Goal: Task Accomplishment & Management: Manage account settings

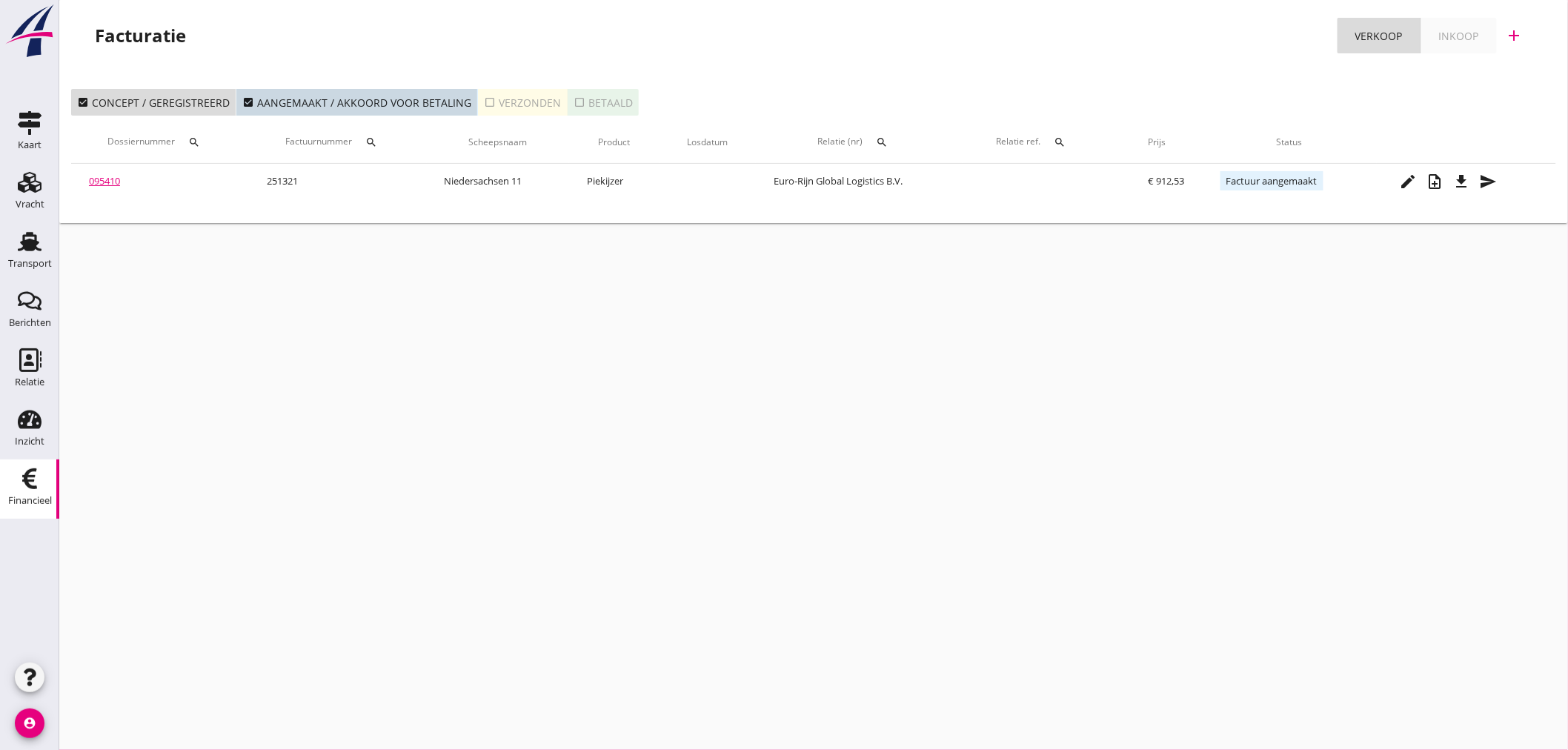
drag, startPoint x: 509, startPoint y: 566, endPoint x: 450, endPoint y: 575, distance: 59.7
click at [498, 566] on div "cancel You are impersonating another user. Facturatie Verkoop Inkoop add check_…" at bounding box center [813, 375] width 1509 height 750
click at [31, 248] on use at bounding box center [29, 241] width 24 height 19
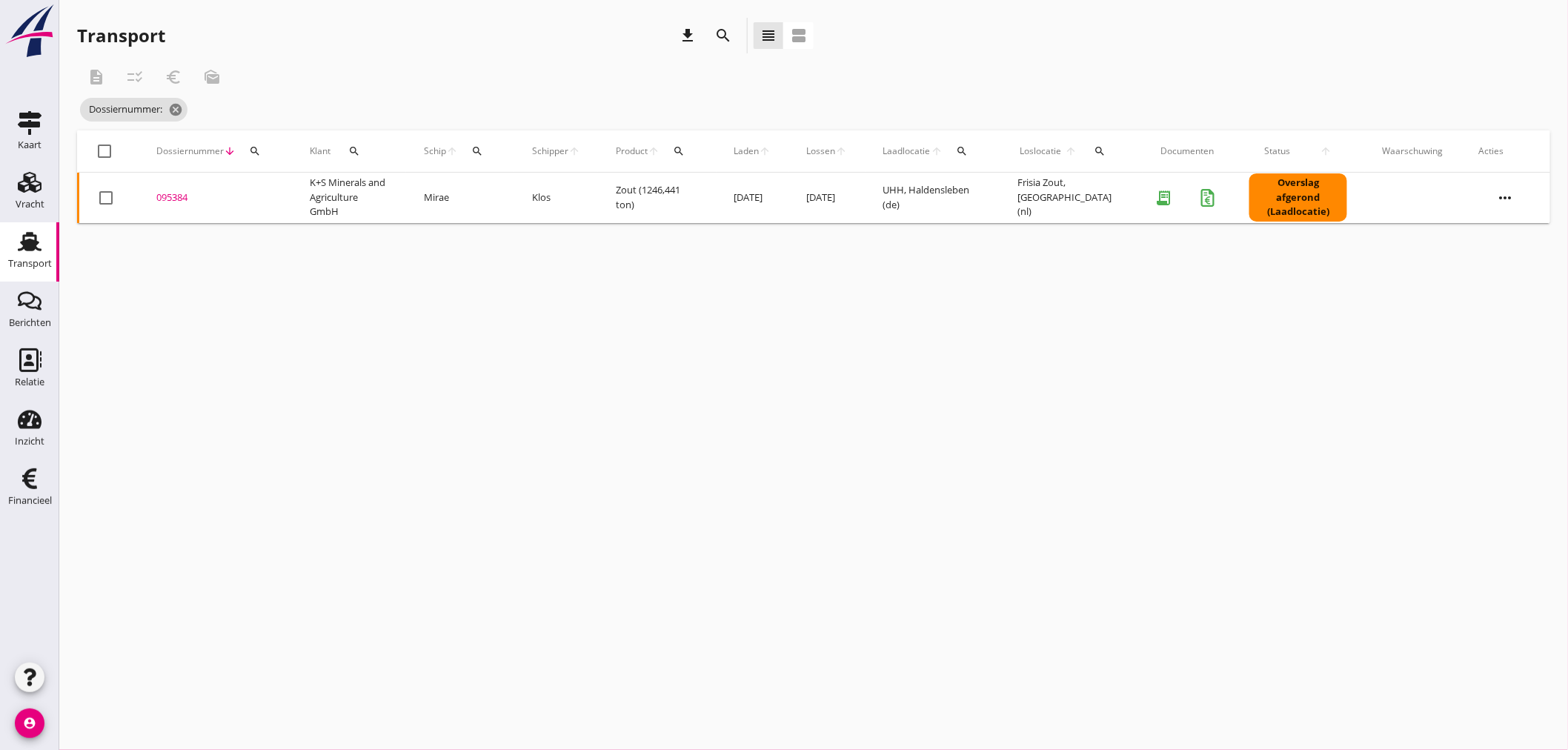
click at [478, 159] on button "search" at bounding box center [477, 151] width 27 height 27
click at [563, 197] on input "Zoek op (scheeps)naam" at bounding box center [550, 194] width 155 height 24
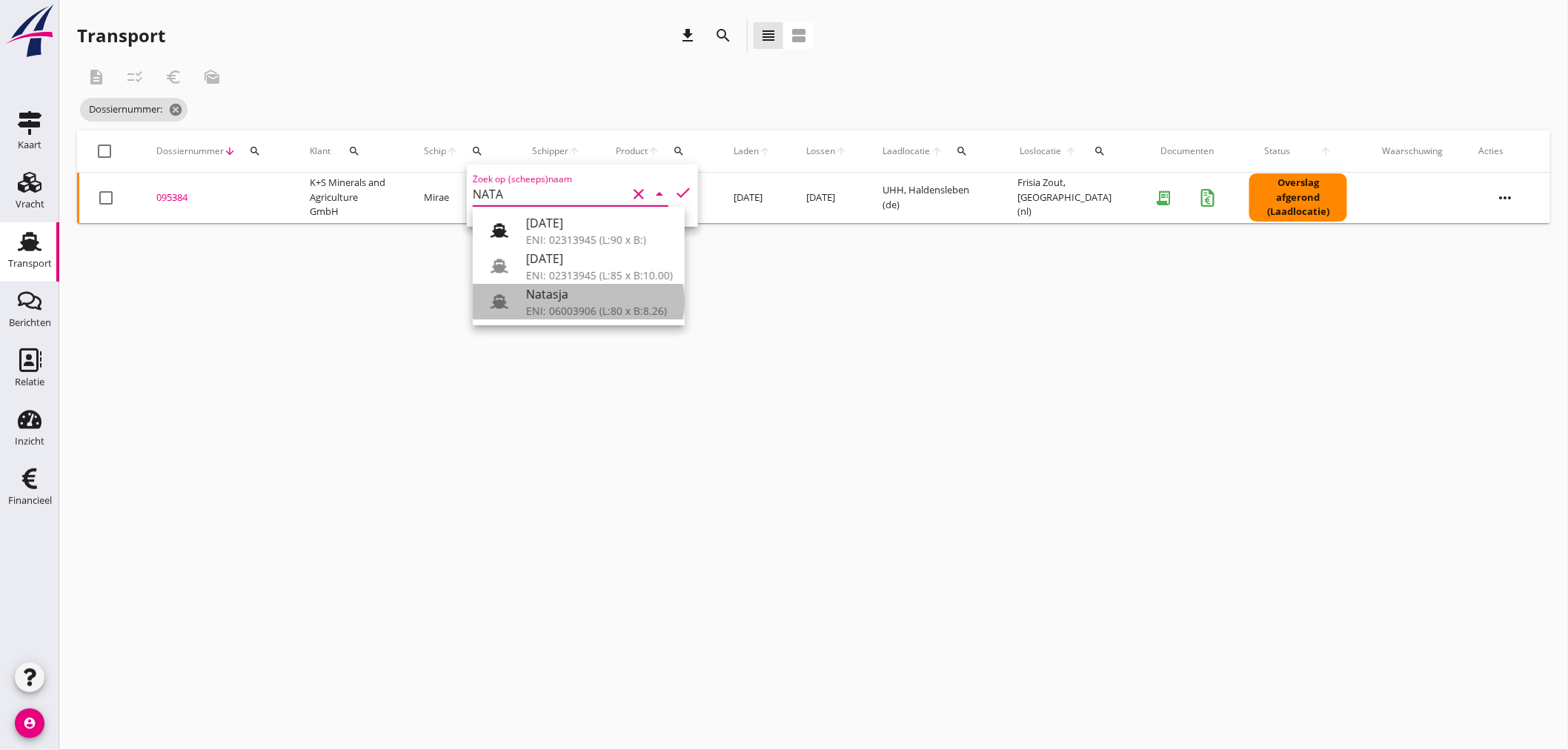
click at [534, 309] on div "ENI: 06003906 (L:80 x B:8.26)" at bounding box center [599, 311] width 147 height 16
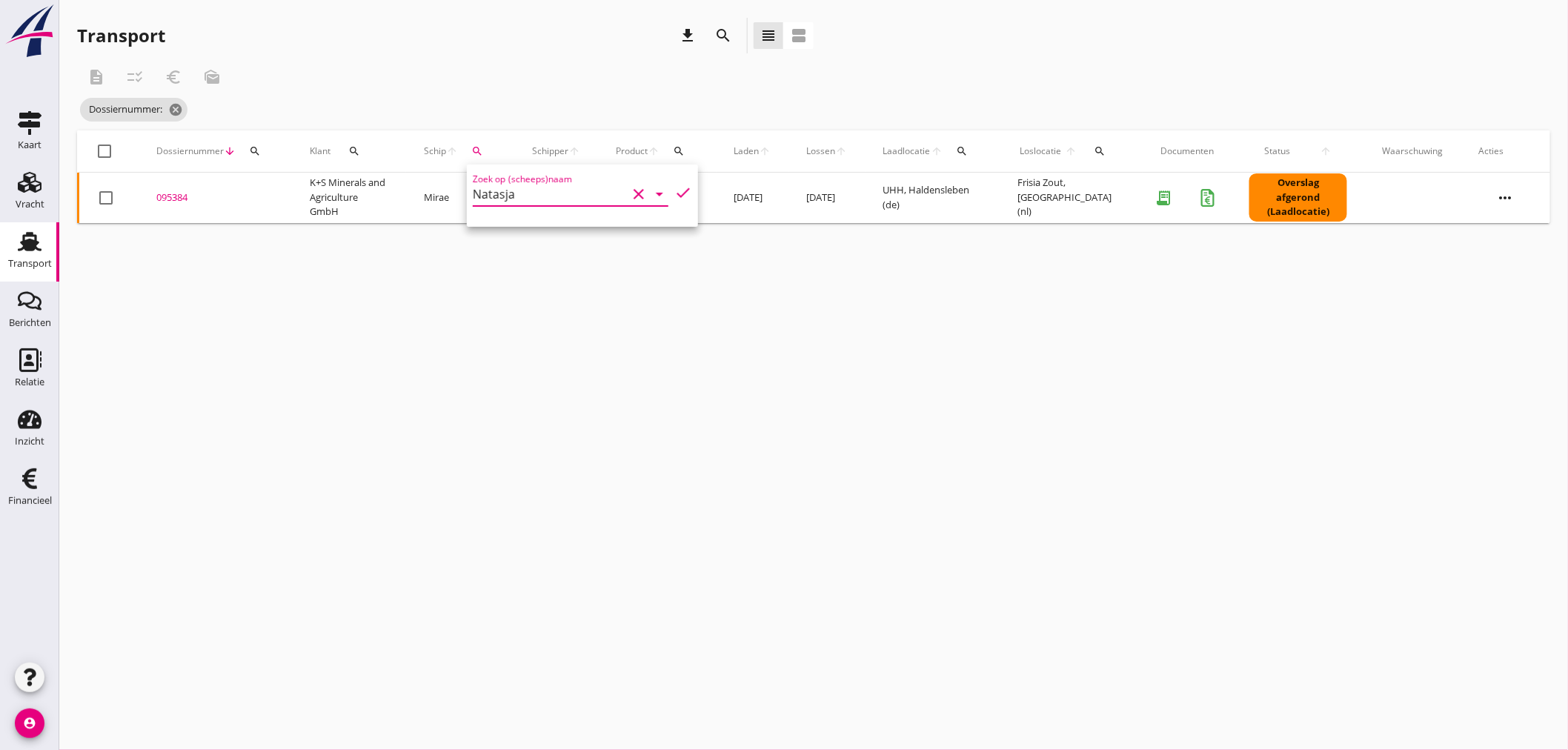
click at [480, 415] on div "cancel You are impersonating another user. Transport download search view_headl…" at bounding box center [813, 375] width 1509 height 750
drag, startPoint x: 490, startPoint y: 145, endPoint x: 484, endPoint y: 151, distance: 8.5
click at [490, 146] on button "search" at bounding box center [477, 151] width 27 height 27
click at [678, 189] on icon "check" at bounding box center [683, 192] width 17 height 17
type input "Natasja"
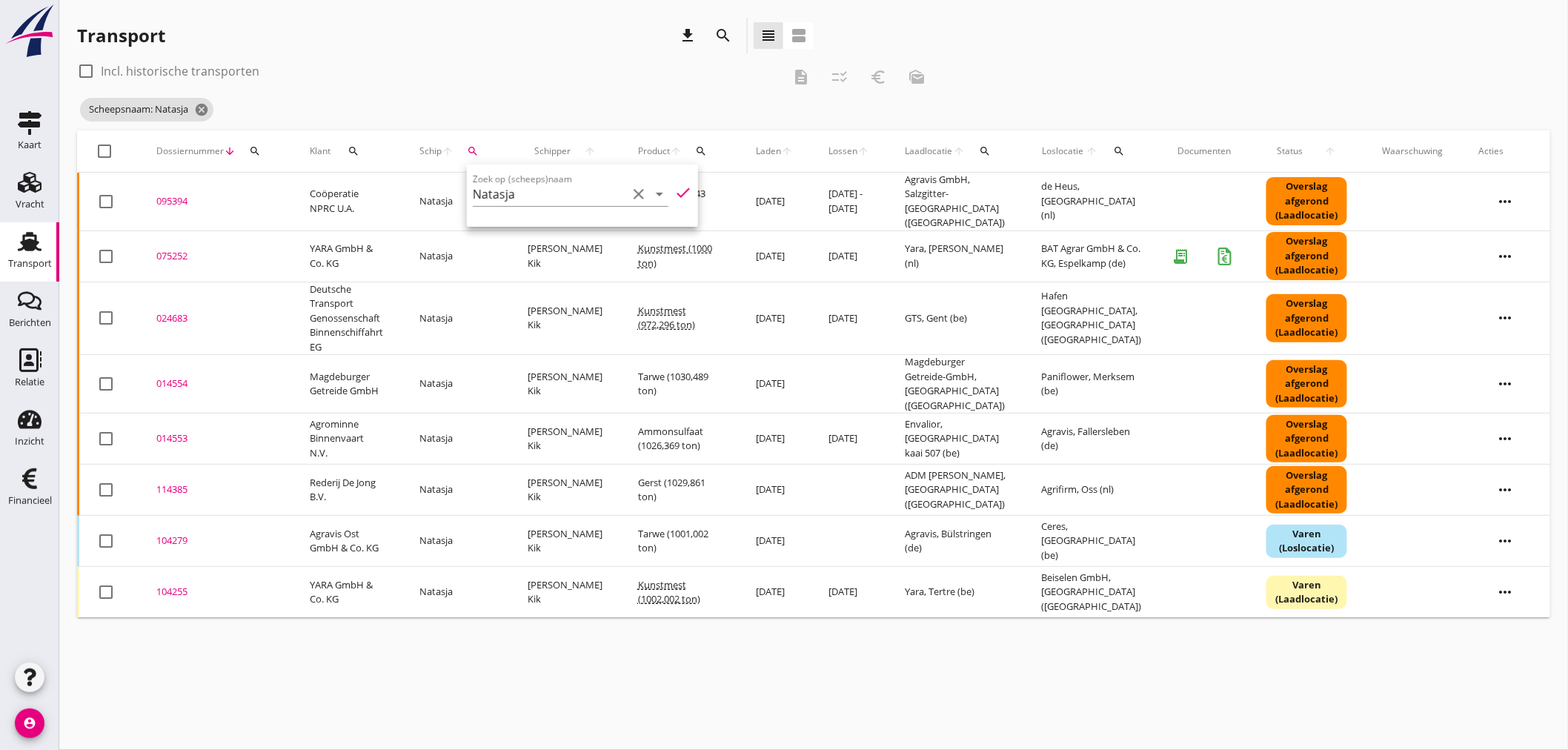
click at [655, 649] on div "cancel You are impersonating another user. Transport download search view_headl…" at bounding box center [813, 375] width 1509 height 750
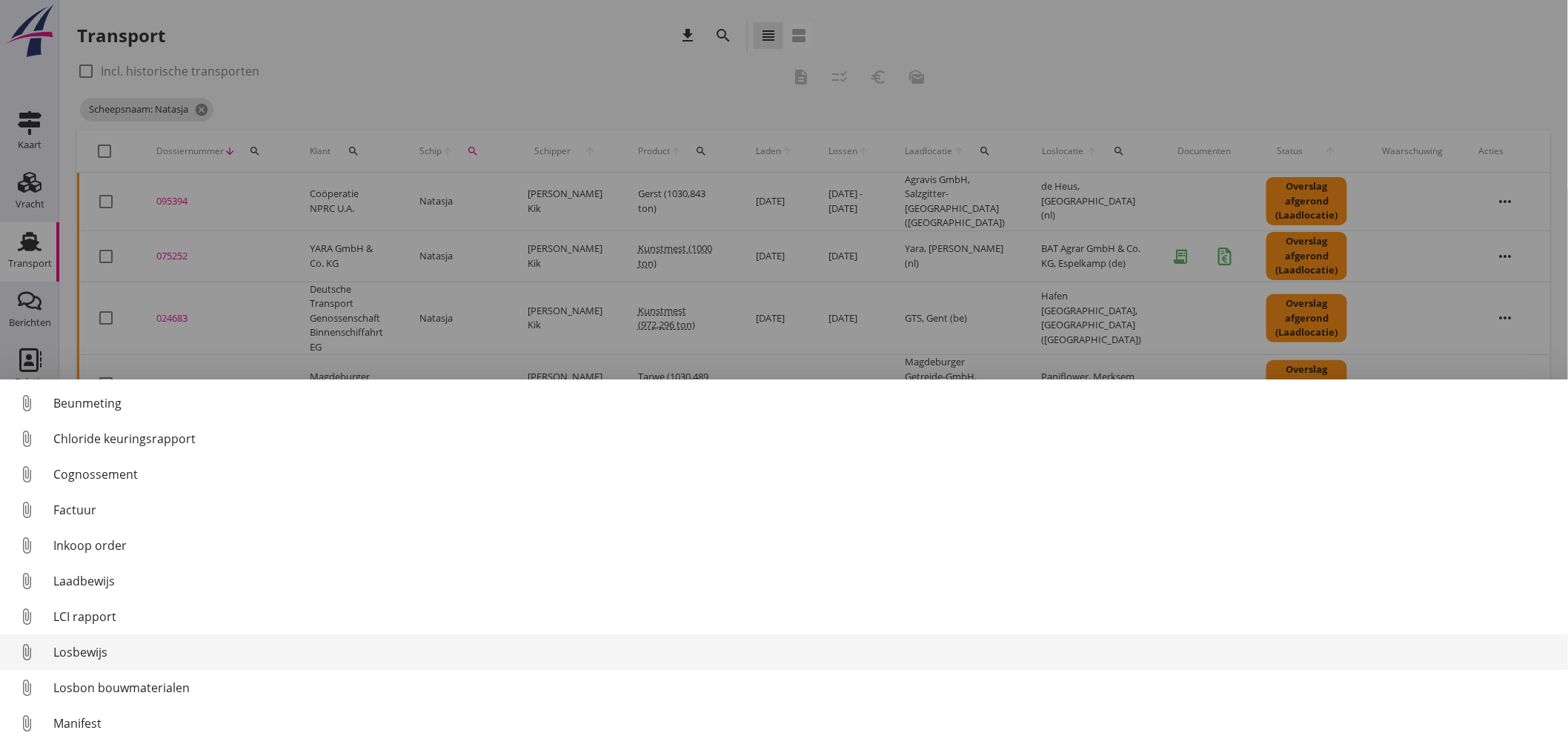
click at [95, 658] on div "Losbewijs" at bounding box center [804, 651] width 1503 height 17
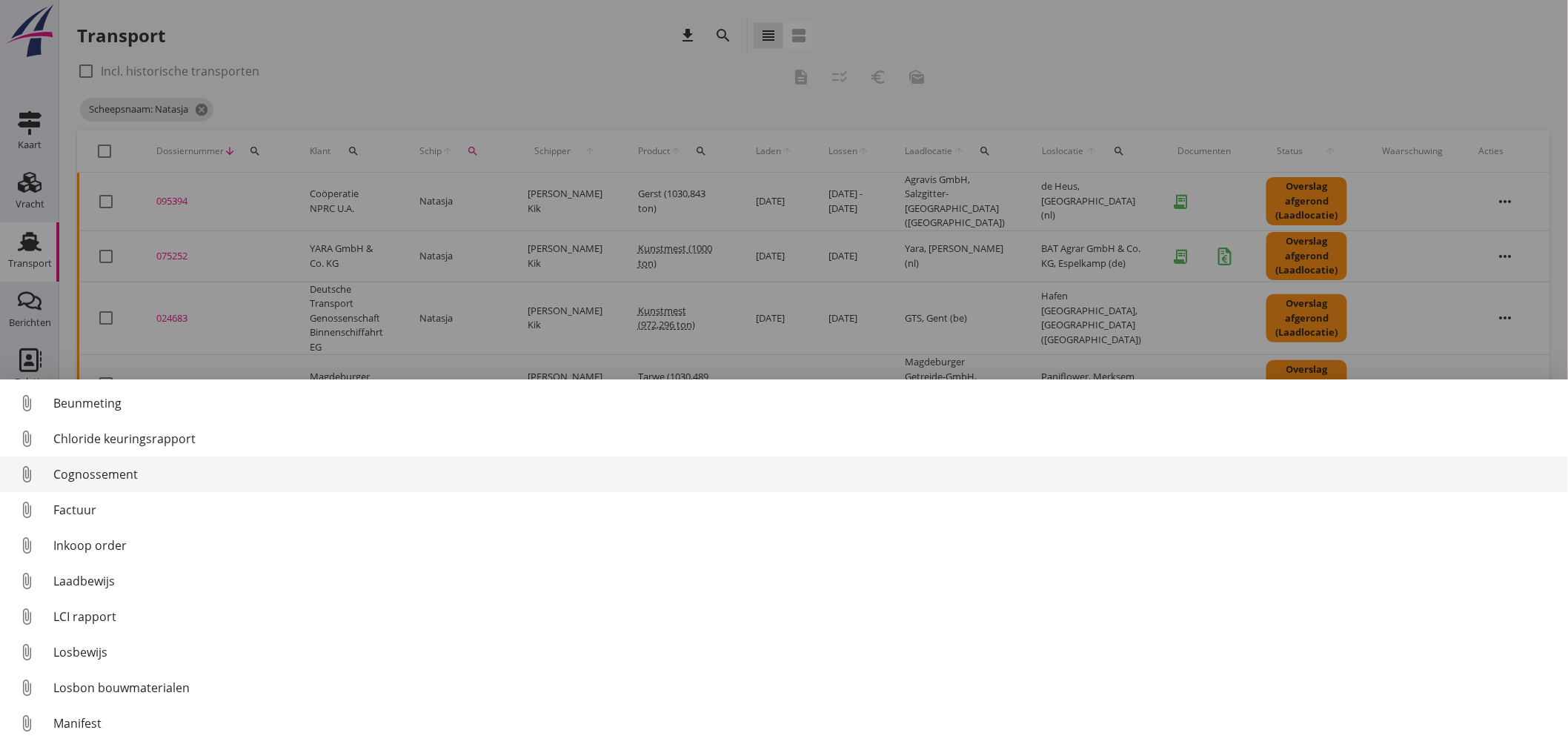
click at [101, 463] on link "attach_file Cognossement" at bounding box center [784, 473] width 1568 height 36
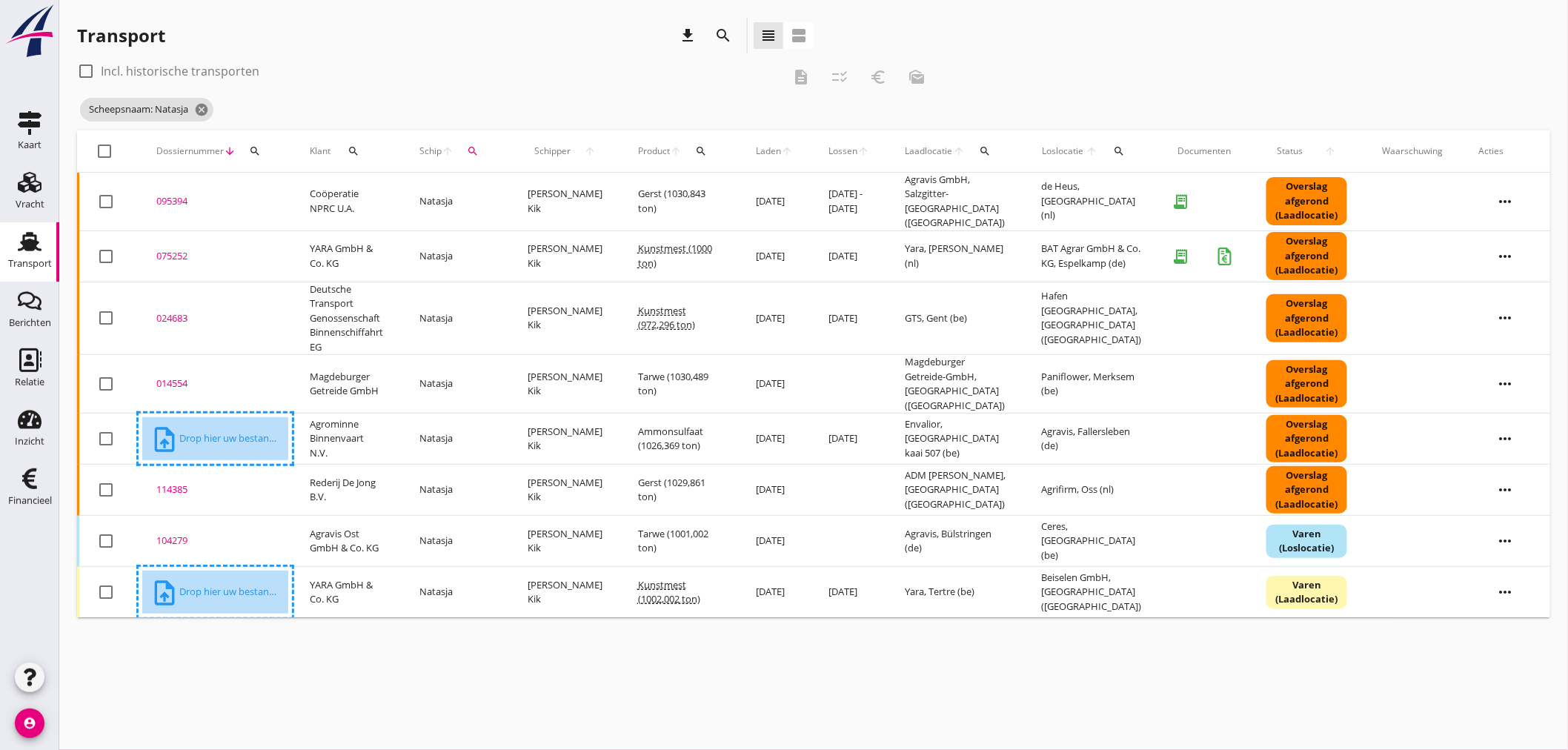
drag, startPoint x: 657, startPoint y: 713, endPoint x: 667, endPoint y: 700, distance: 16.4
click at [657, 709] on div "cancel You are impersonating another user. Transport download search view_headl…" at bounding box center [813, 375] width 1509 height 750
drag, startPoint x: 675, startPoint y: 659, endPoint x: 667, endPoint y: 658, distance: 8.1
click at [668, 658] on div "cancel You are impersonating another user. Transport download search view_headl…" at bounding box center [813, 375] width 1509 height 750
click at [386, 708] on div "cancel You are impersonating another user. Transport download search view_headl…" at bounding box center [813, 375] width 1509 height 750
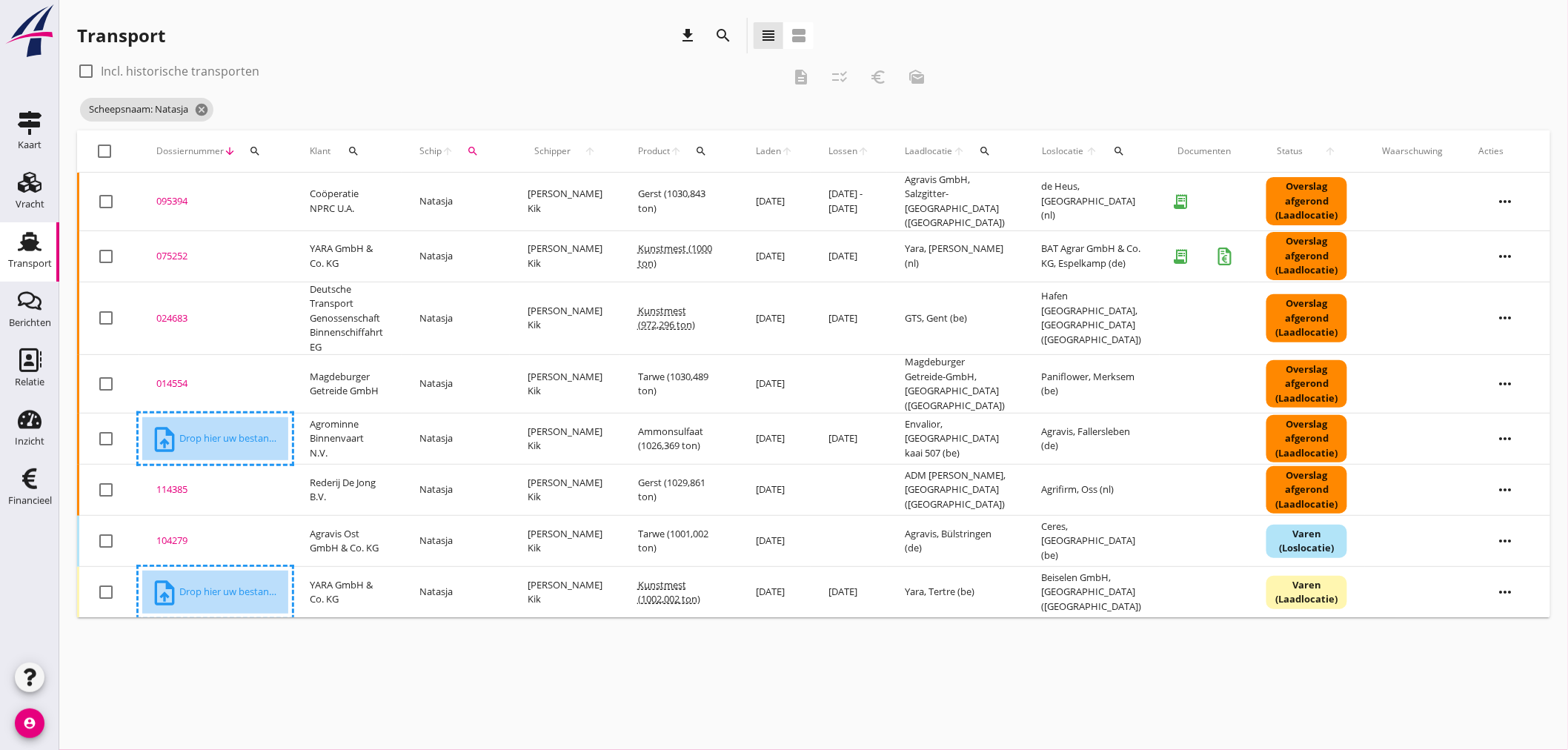
click at [289, 664] on div "cancel You are impersonating another user. Transport download search view_headl…" at bounding box center [813, 375] width 1509 height 750
click at [297, 656] on div "cancel You are impersonating another user. Transport download search view_headl…" at bounding box center [813, 375] width 1509 height 750
drag, startPoint x: 1207, startPoint y: 62, endPoint x: 793, endPoint y: 12, distance: 417.0
click at [1204, 61] on div "check_box_outline_blank Incl. historische transporten description checklist_rtl…" at bounding box center [813, 95] width 1473 height 71
click at [1443, 64] on div "check_box_outline_blank Incl. historische transporten description checklist_rtl…" at bounding box center [813, 95] width 1473 height 71
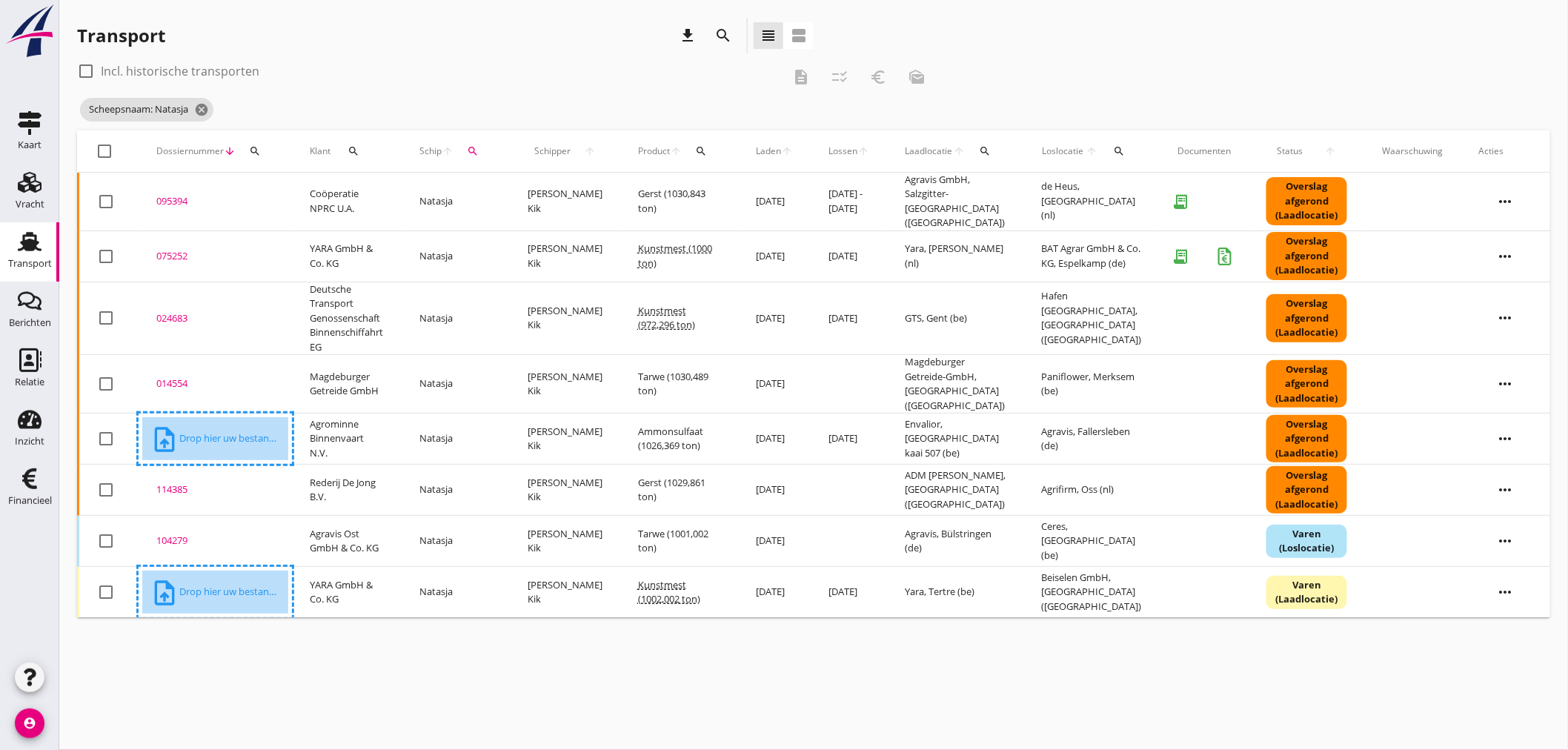
click at [167, 208] on td "095394 upload_file Drop hier uw bestand om het aan het dossier toe te voegen" at bounding box center [215, 202] width 154 height 58
click at [167, 208] on div "cancel You are impersonating another user. Transport download search view_headl…" at bounding box center [813, 375] width 1509 height 750
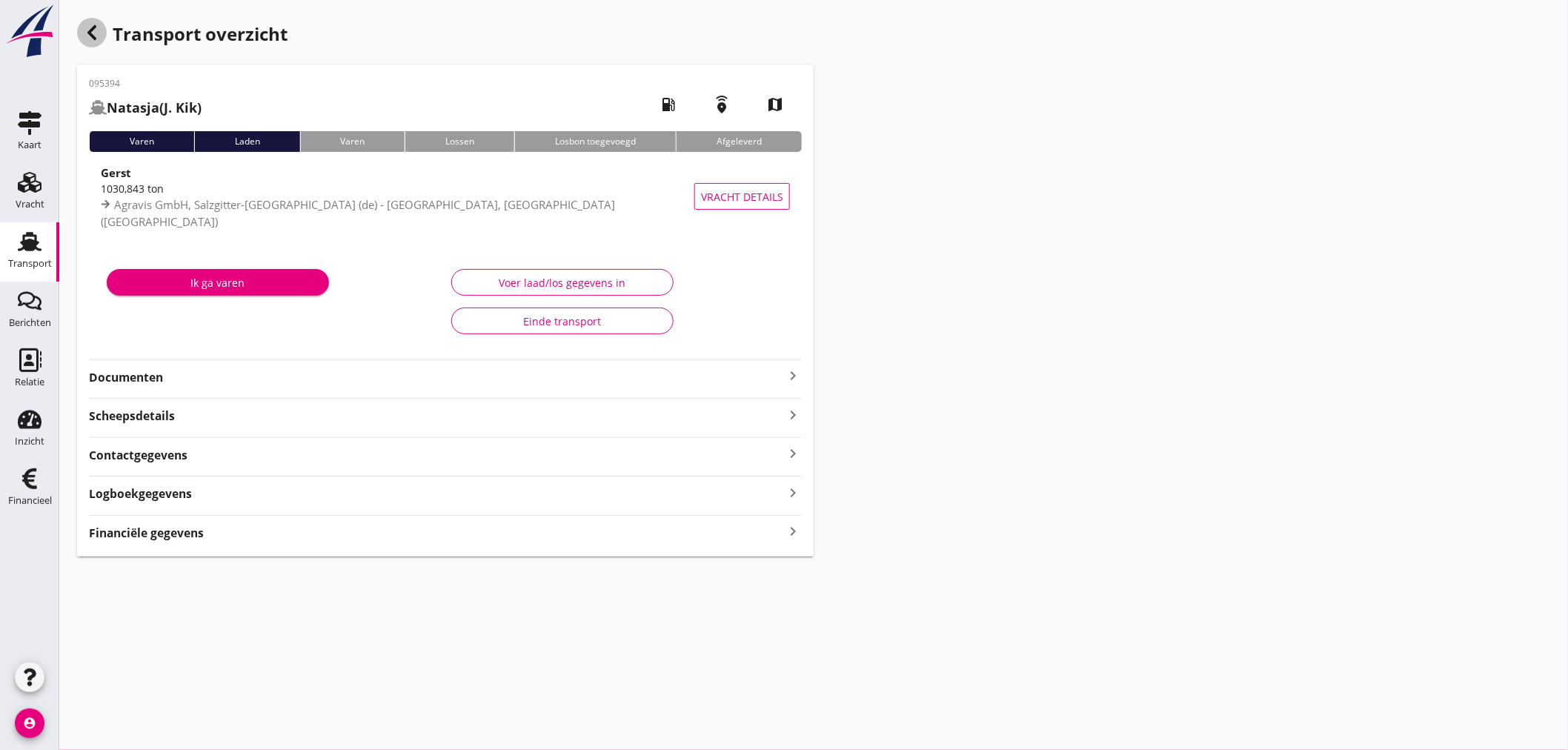
click at [91, 34] on use "button" at bounding box center [91, 32] width 9 height 15
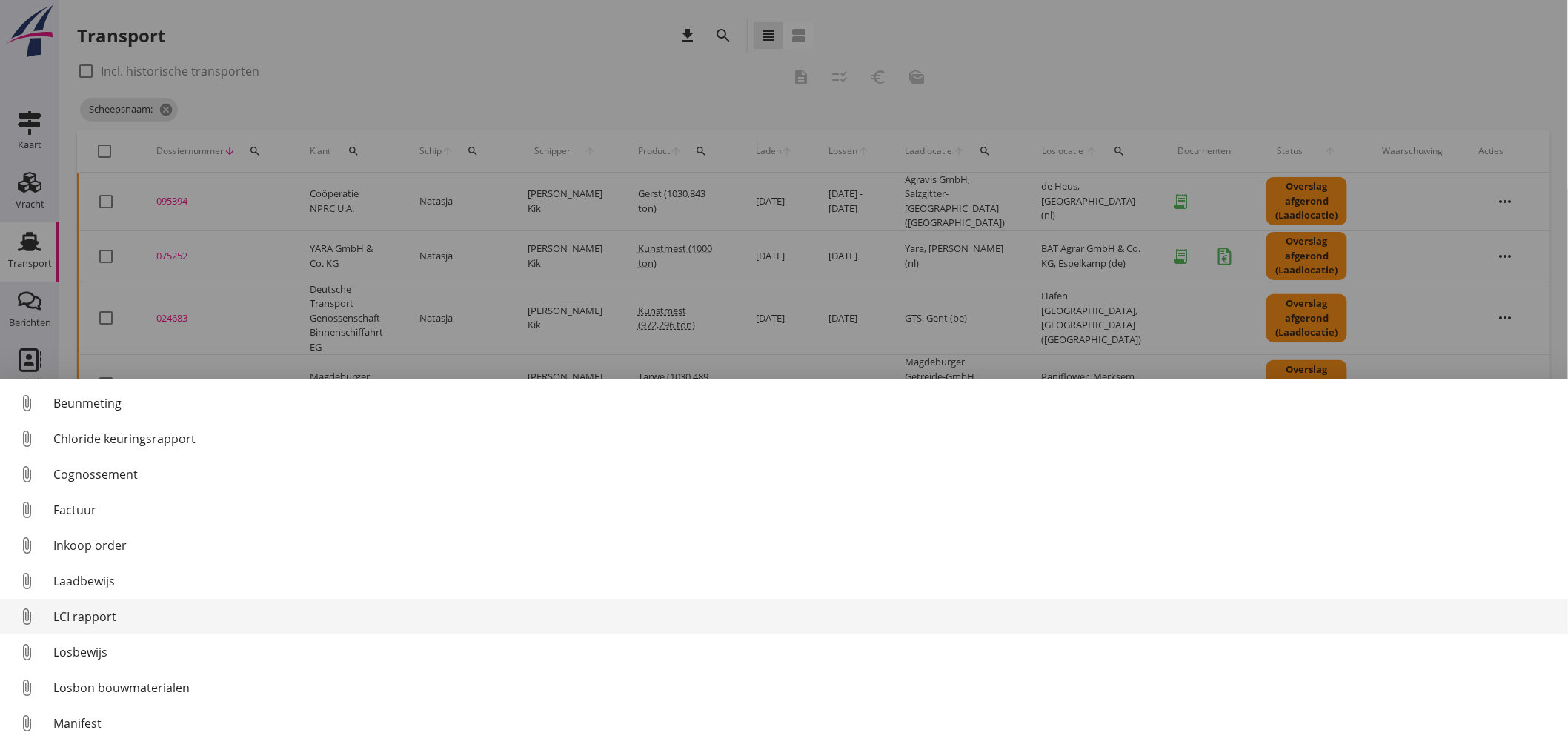
click at [95, 619] on div "LCI rapport" at bounding box center [804, 615] width 1503 height 17
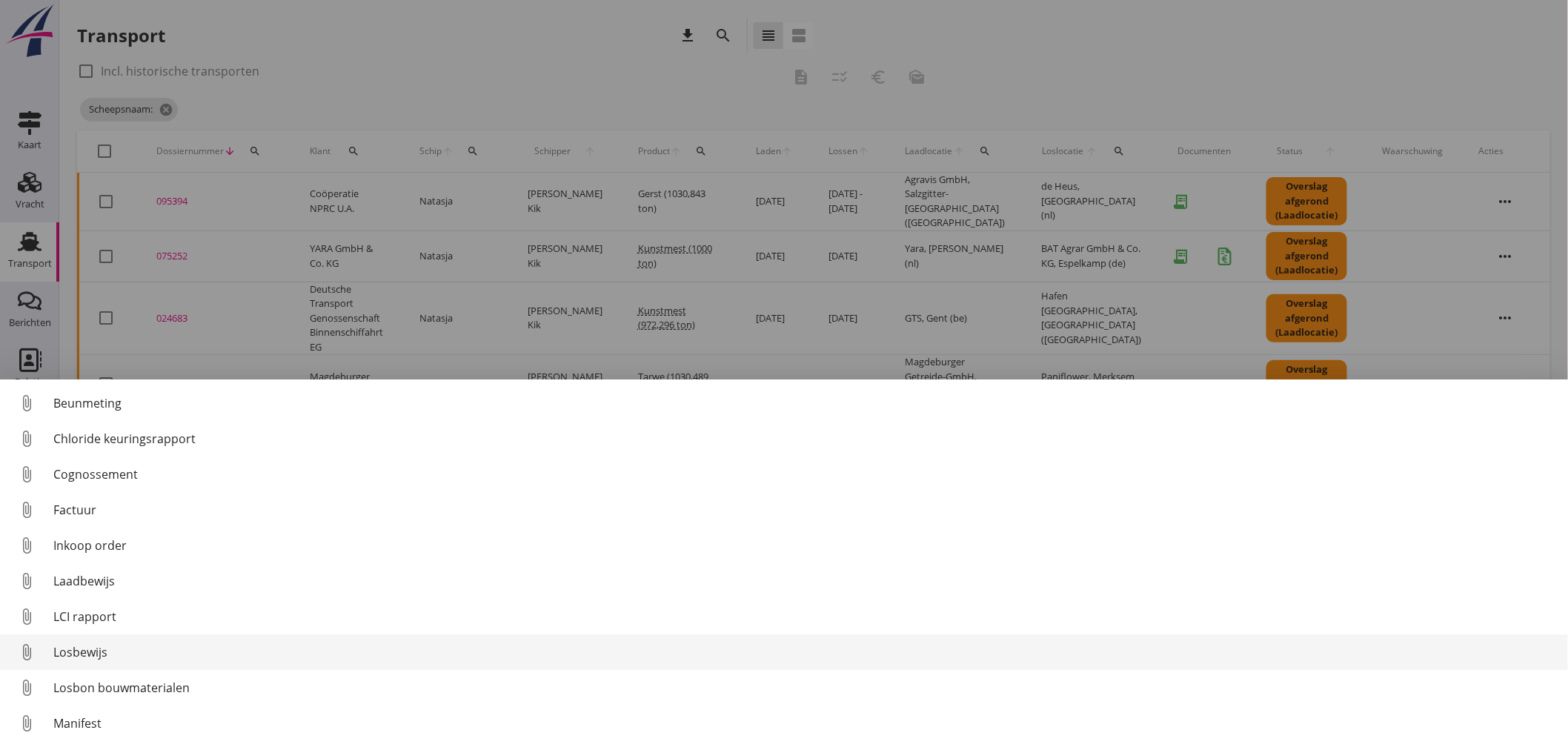
click at [80, 655] on div "Losbewijs" at bounding box center [804, 651] width 1503 height 17
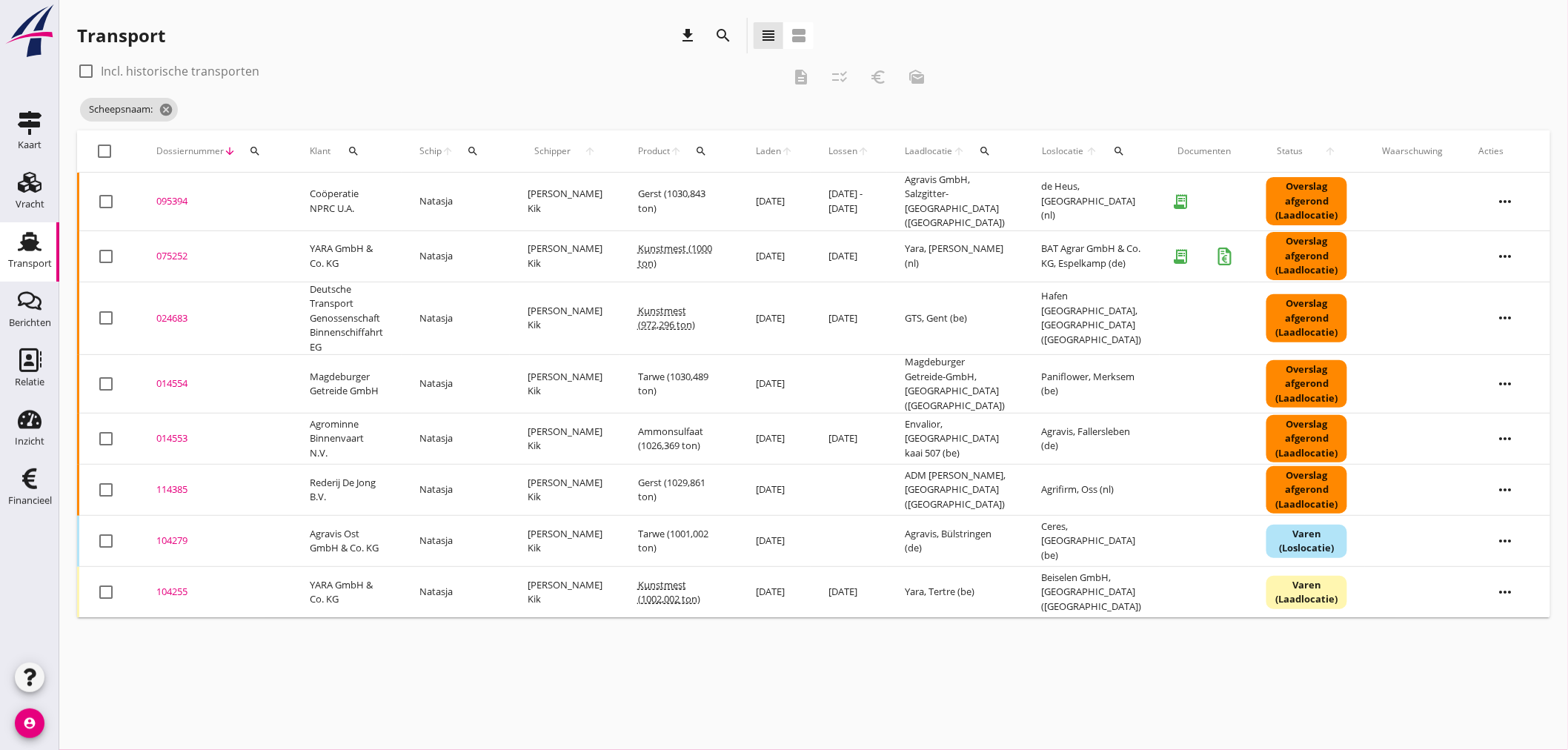
click at [178, 194] on div "095394" at bounding box center [215, 202] width 118 height 15
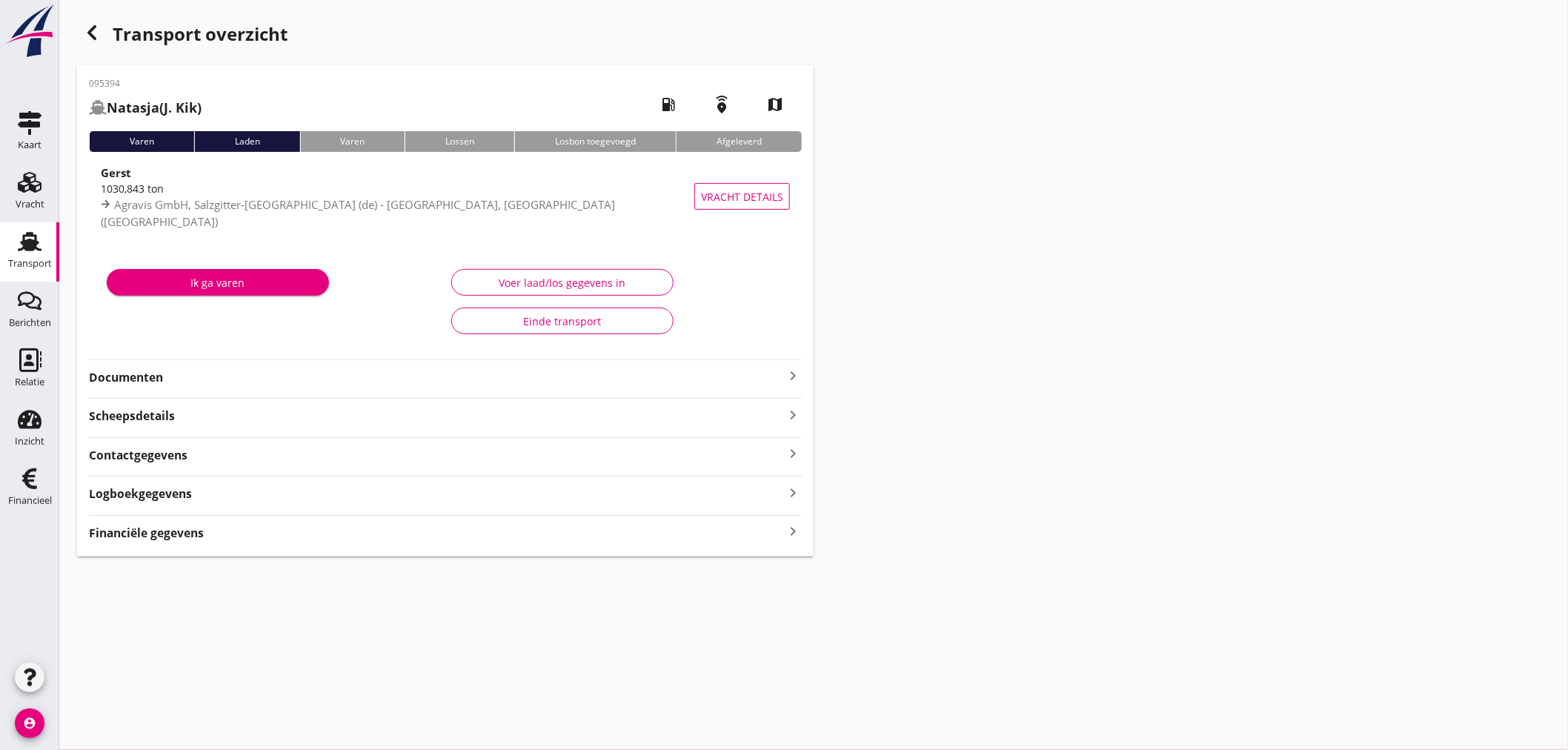
click at [201, 533] on strong "Financiële gegevens" at bounding box center [146, 532] width 115 height 17
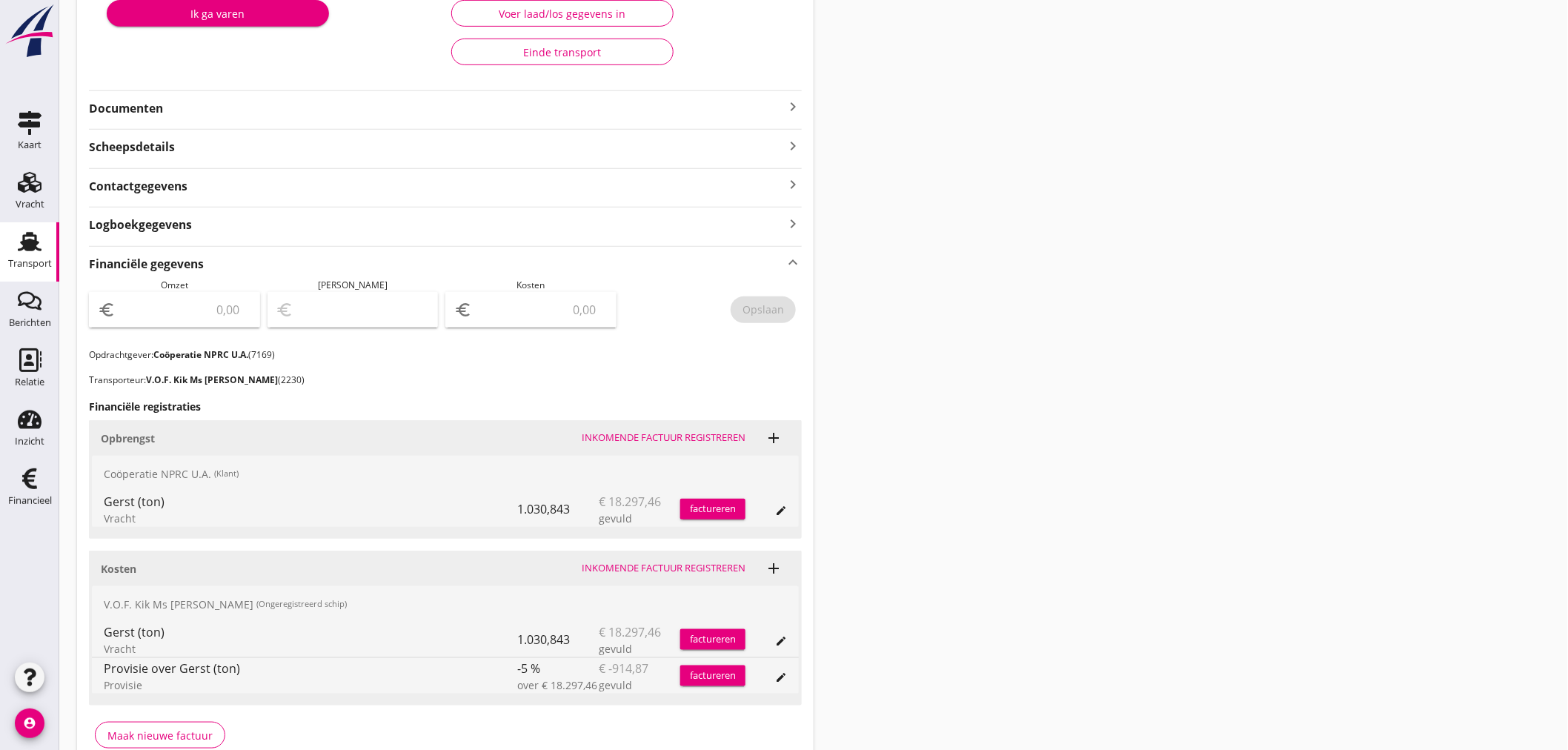
scroll to position [329, 0]
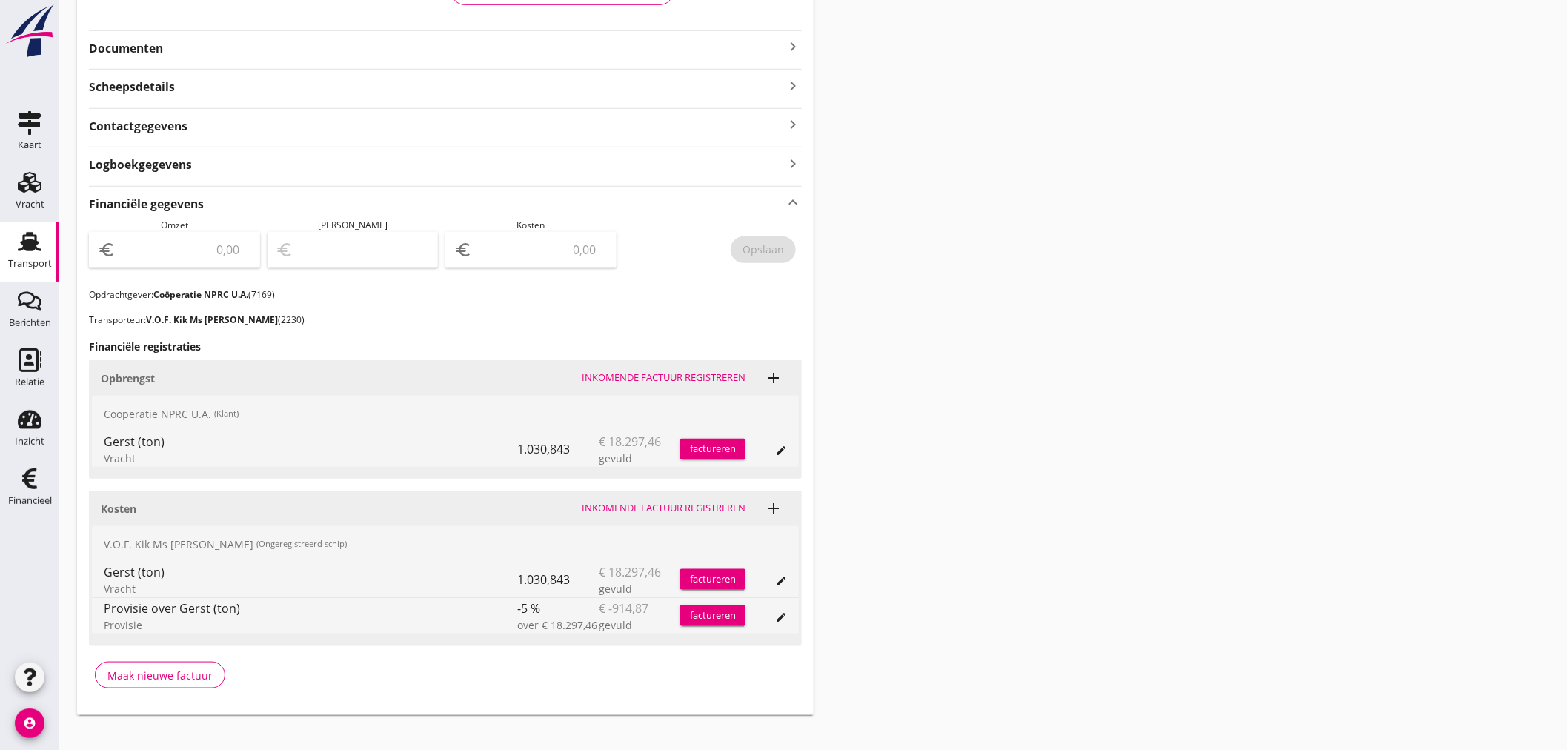
click at [731, 444] on div "factureren" at bounding box center [713, 449] width 65 height 15
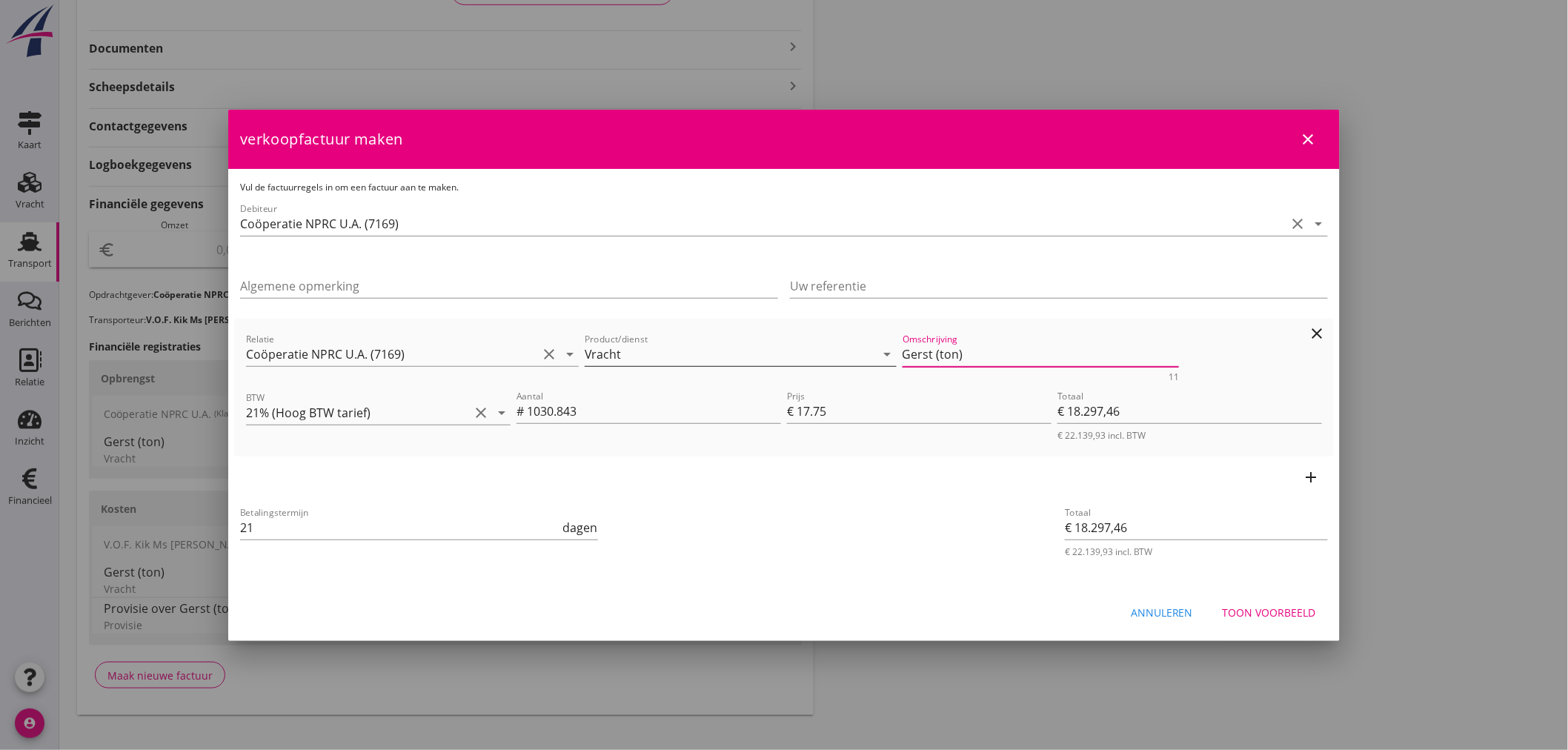
drag, startPoint x: 877, startPoint y: 355, endPoint x: 803, endPoint y: 355, distance: 74.0
click at [805, 355] on div "Relatie Coöperatie NPRC U.A. (7169) clear arrow_drop_down Product/dienst Vracht…" at bounding box center [784, 355] width 1082 height 57
click at [1279, 612] on div "Toon voorbeeld" at bounding box center [1270, 612] width 93 height 16
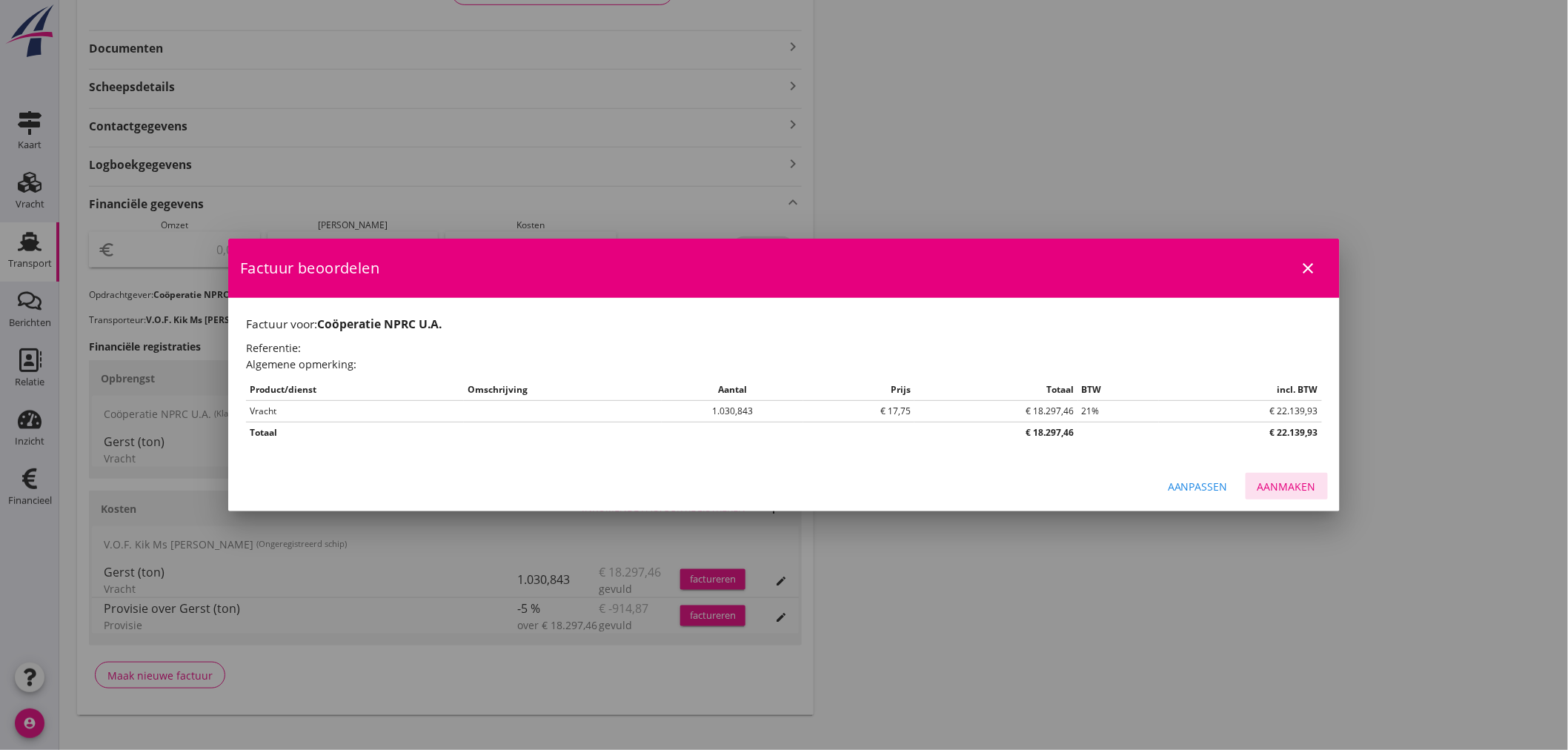
click at [1282, 483] on div "Aanmaken" at bounding box center [1287, 486] width 58 height 16
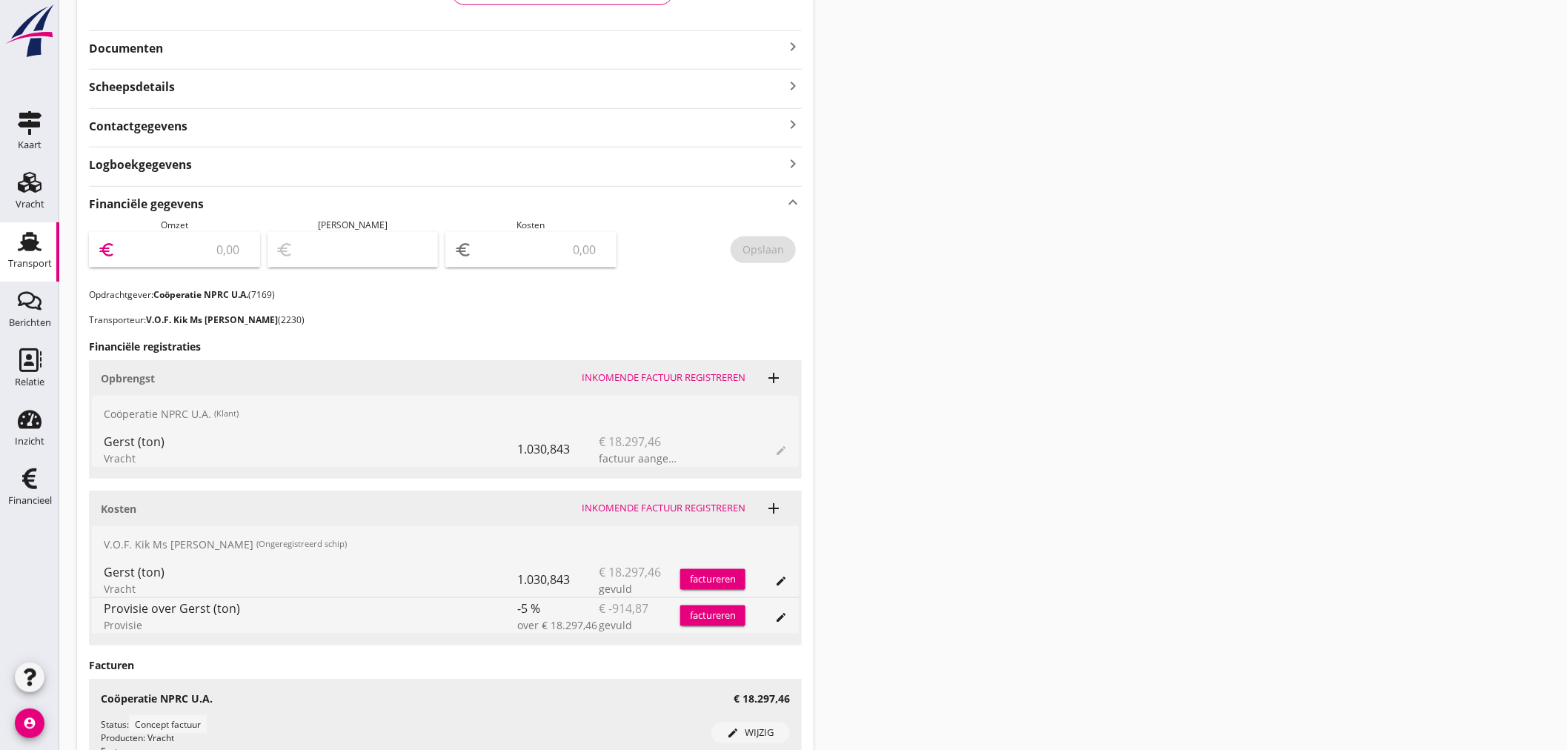
click at [187, 257] on input "number" at bounding box center [185, 249] width 133 height 24
type input "18297"
type input "18297.46"
click at [773, 248] on div "Opslaan" at bounding box center [764, 249] width 42 height 16
click at [40, 498] on div "Financieel" at bounding box center [30, 501] width 44 height 10
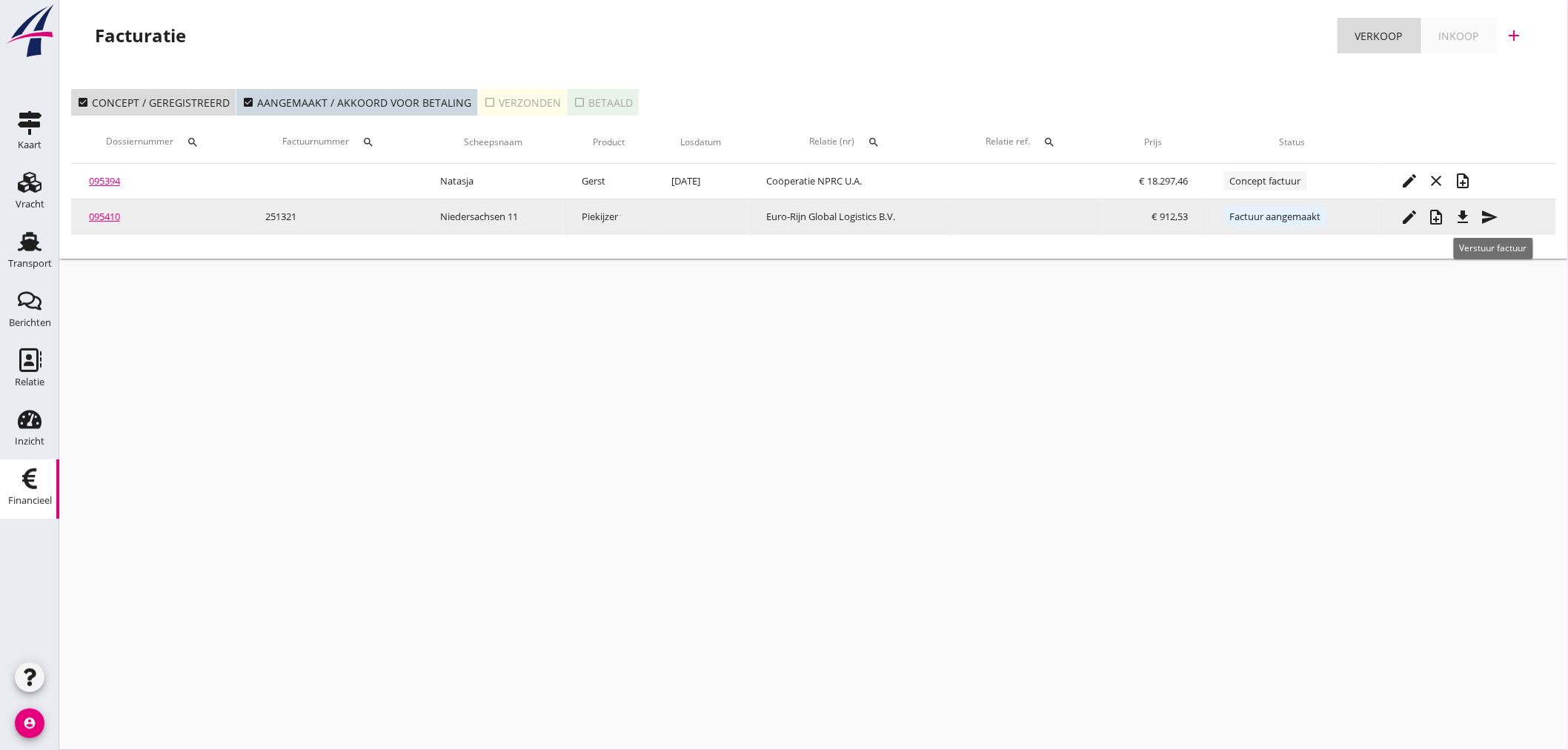
click at [1492, 216] on icon "send" at bounding box center [1490, 217] width 17 height 17
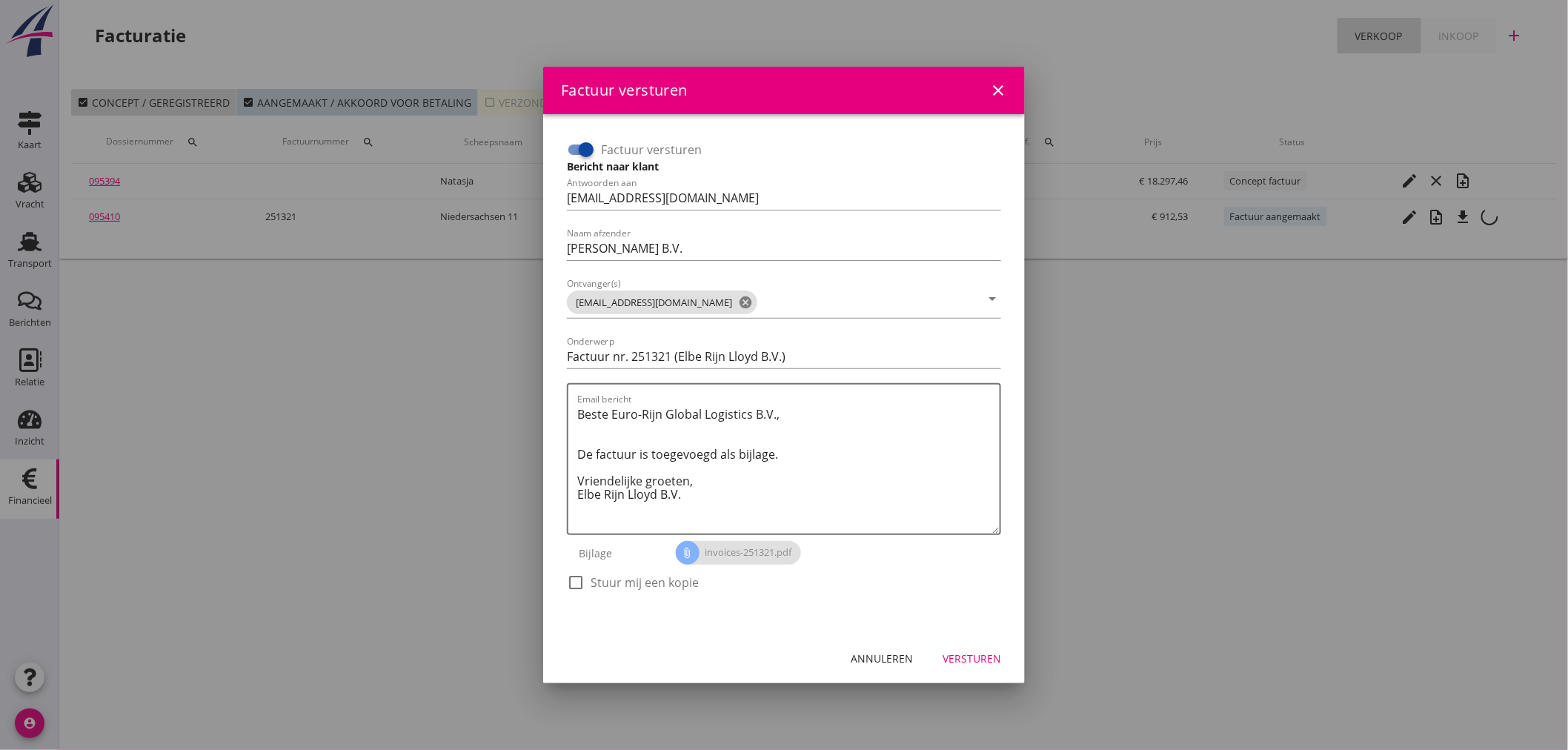
click at [581, 586] on div at bounding box center [576, 582] width 25 height 25
checkbox input "true"
drag, startPoint x: 967, startPoint y: 657, endPoint x: 978, endPoint y: 660, distance: 11.4
click at [968, 658] on div "Versturen" at bounding box center [972, 658] width 58 height 16
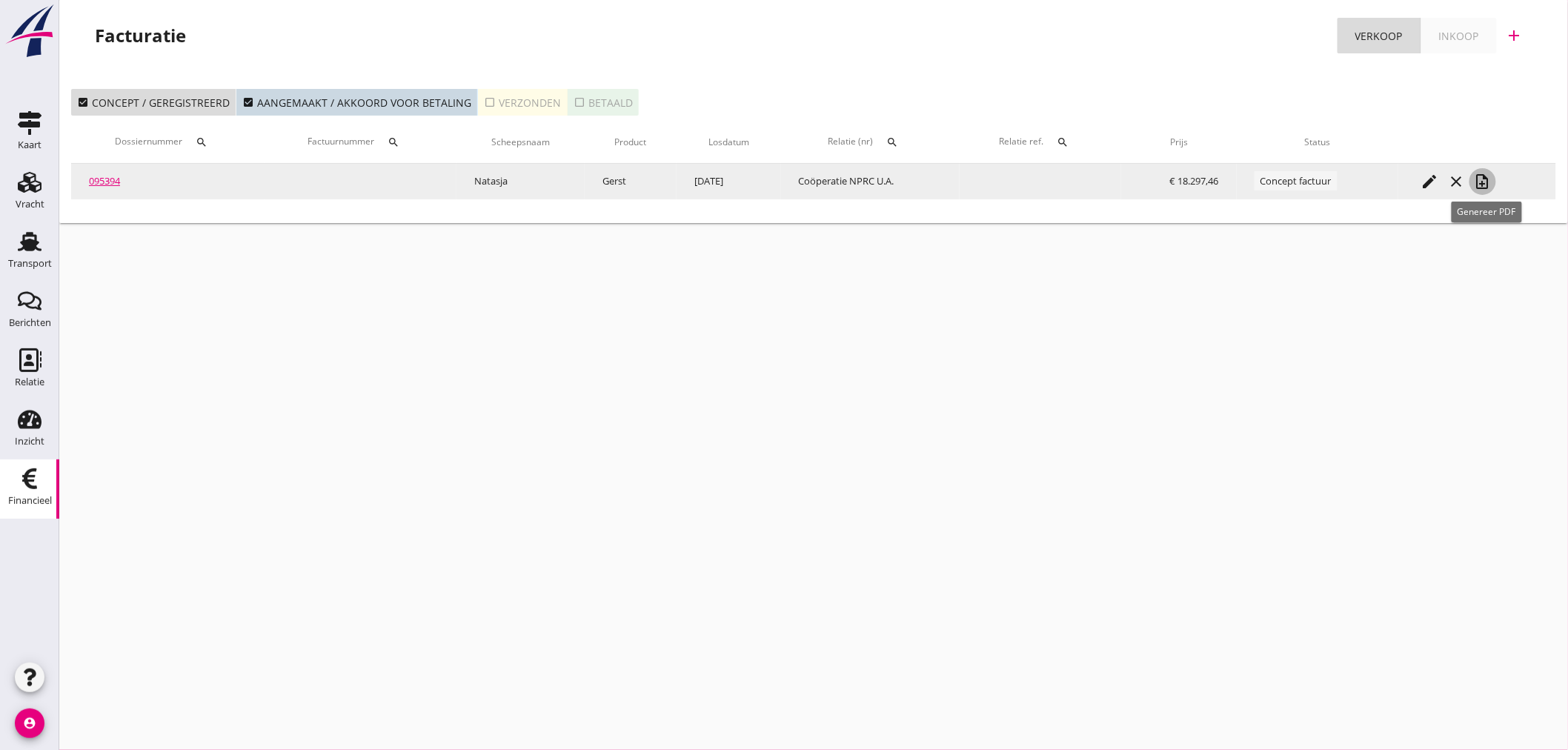
click at [1487, 185] on icon "note_add" at bounding box center [1482, 181] width 17 height 17
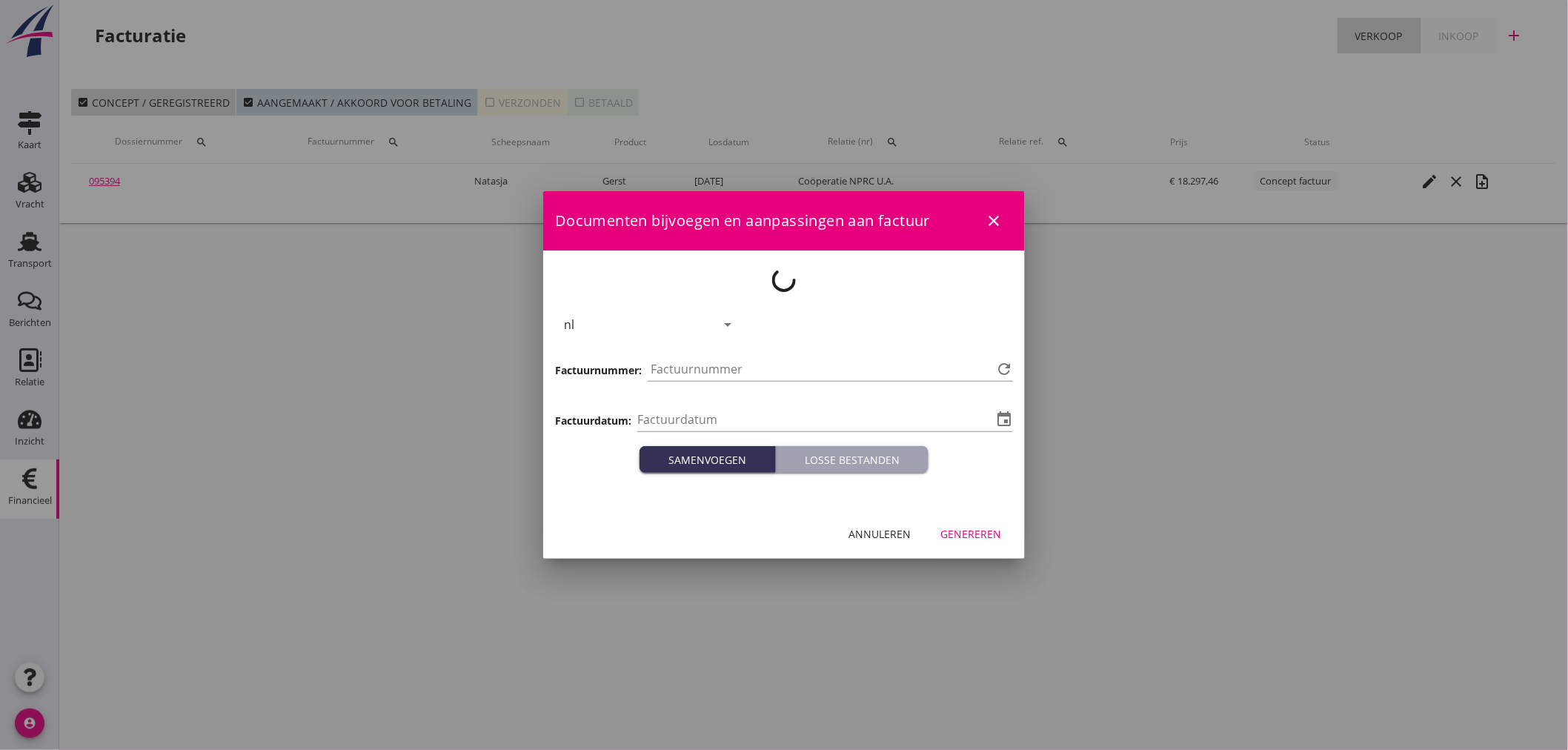
type input "[DATE]"
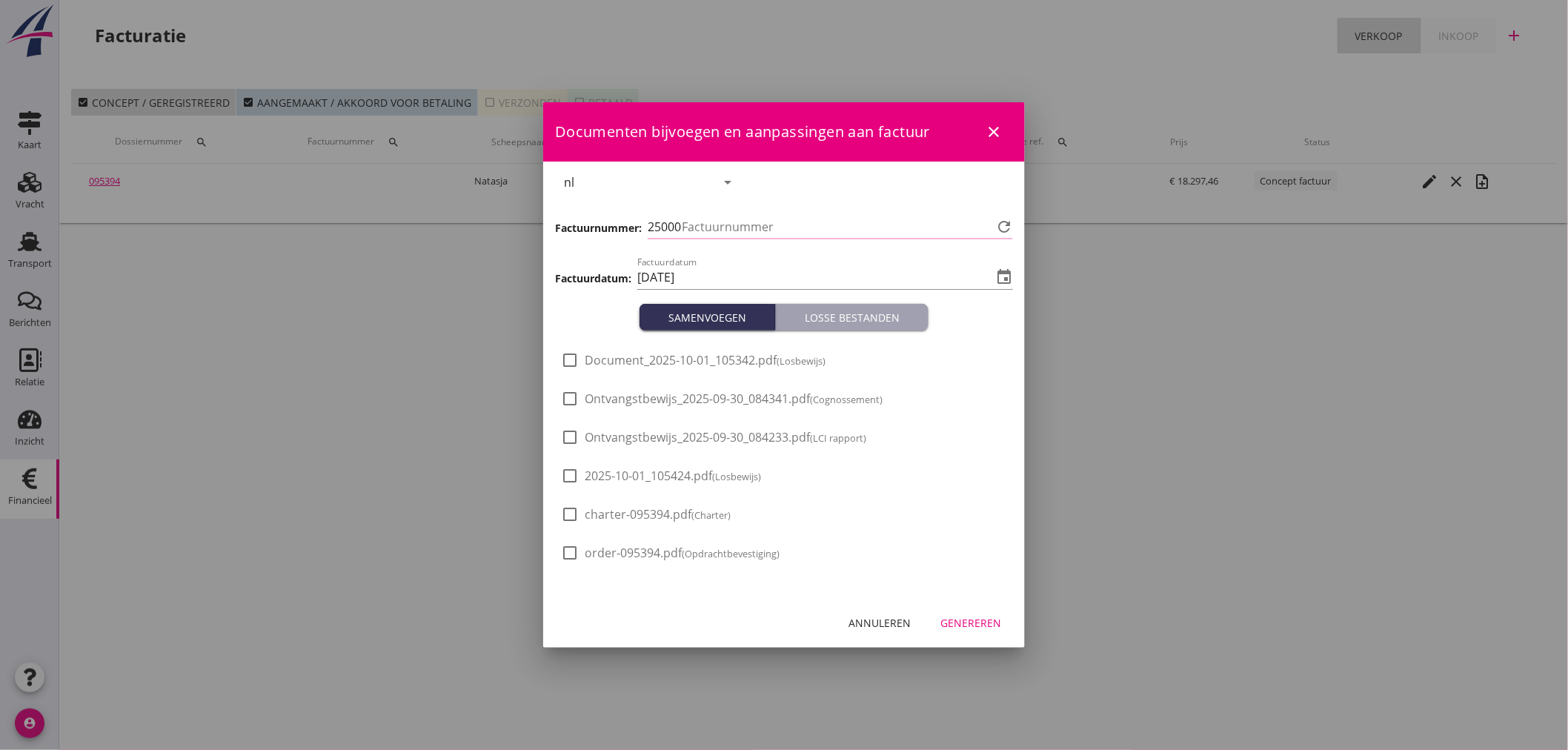
type input "1323"
click at [574, 358] on div at bounding box center [570, 360] width 25 height 25
checkbox input "true"
click at [573, 477] on div at bounding box center [570, 475] width 25 height 25
checkbox input "true"
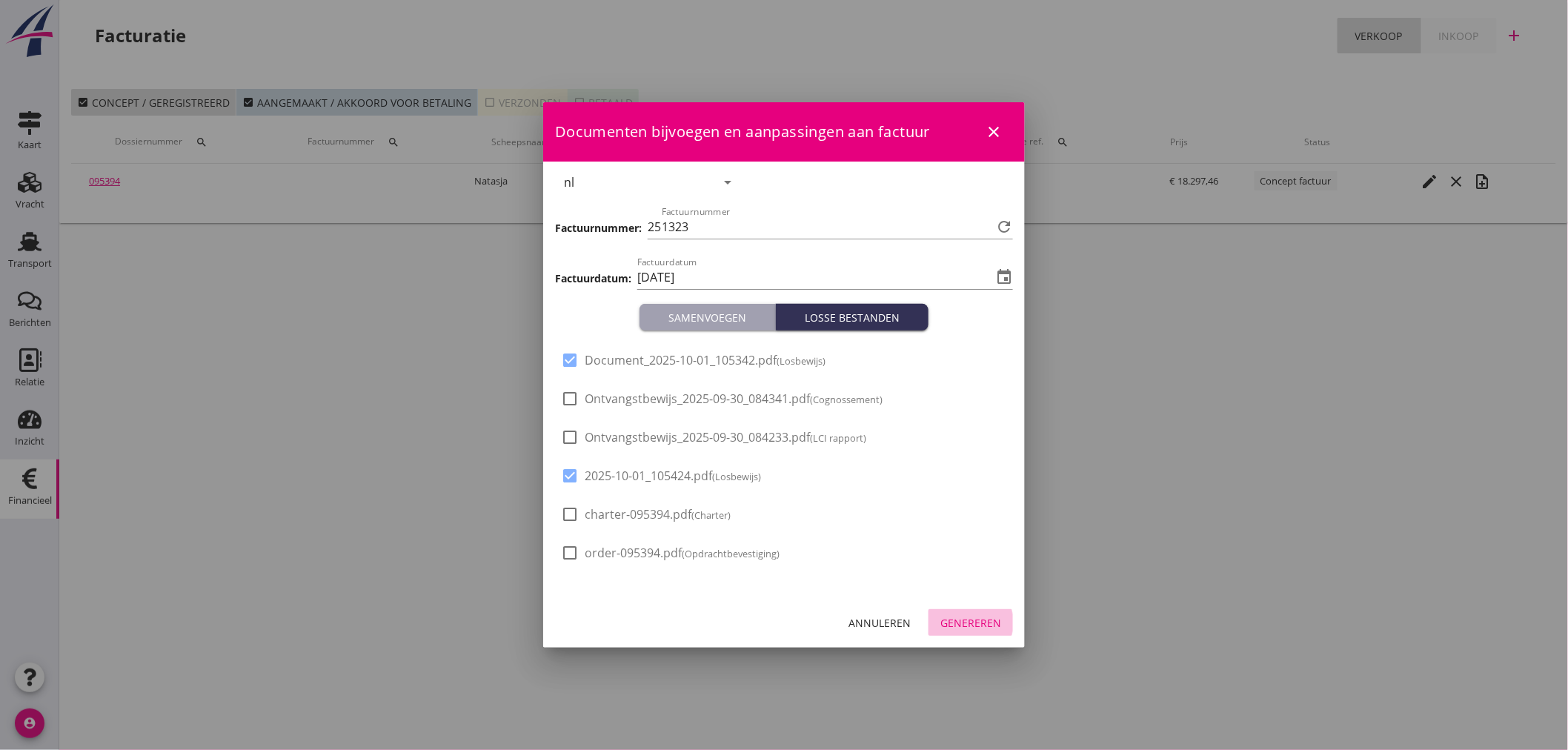
click at [966, 618] on div "Genereren" at bounding box center [971, 622] width 61 height 16
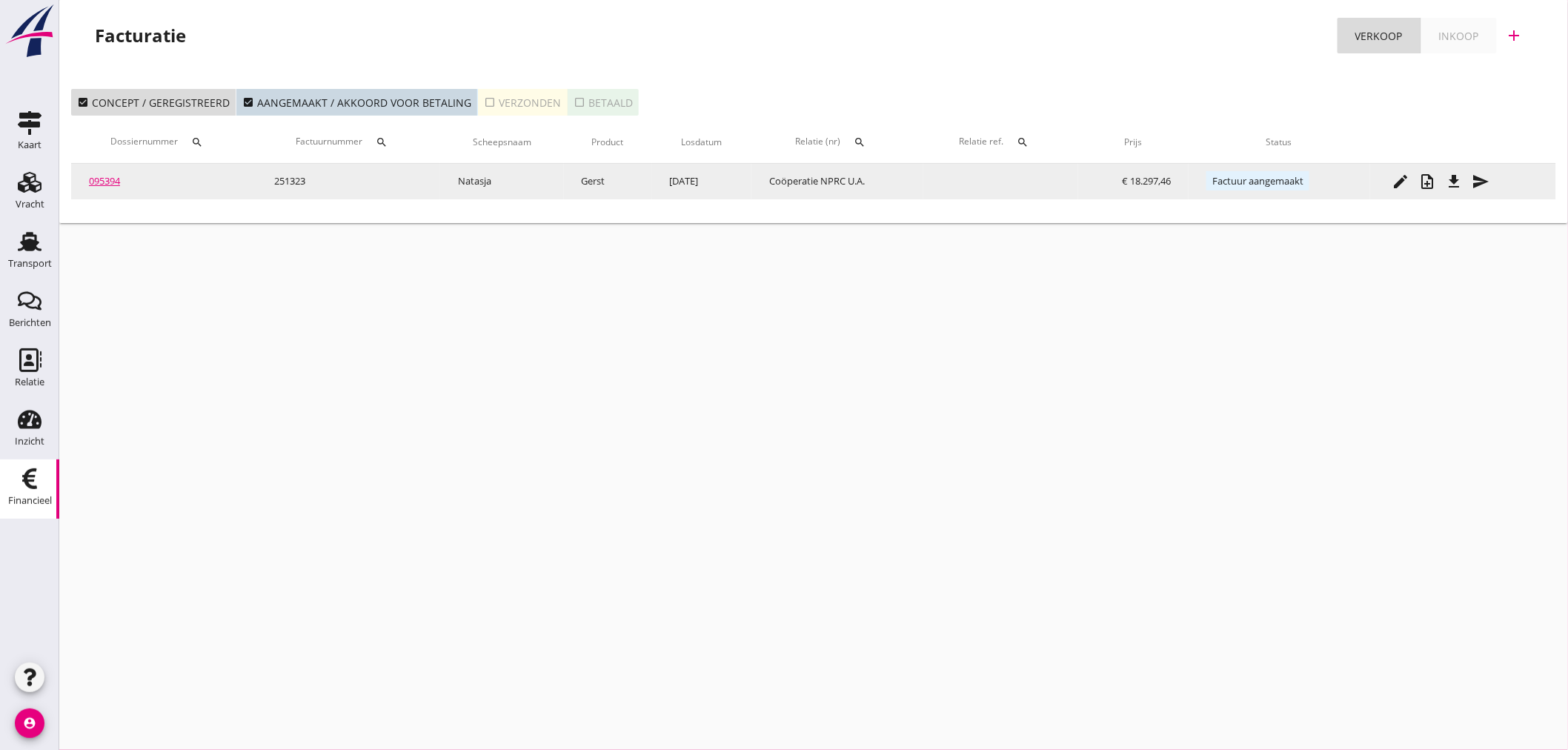
click at [108, 187] on link "095394" at bounding box center [104, 181] width 31 height 13
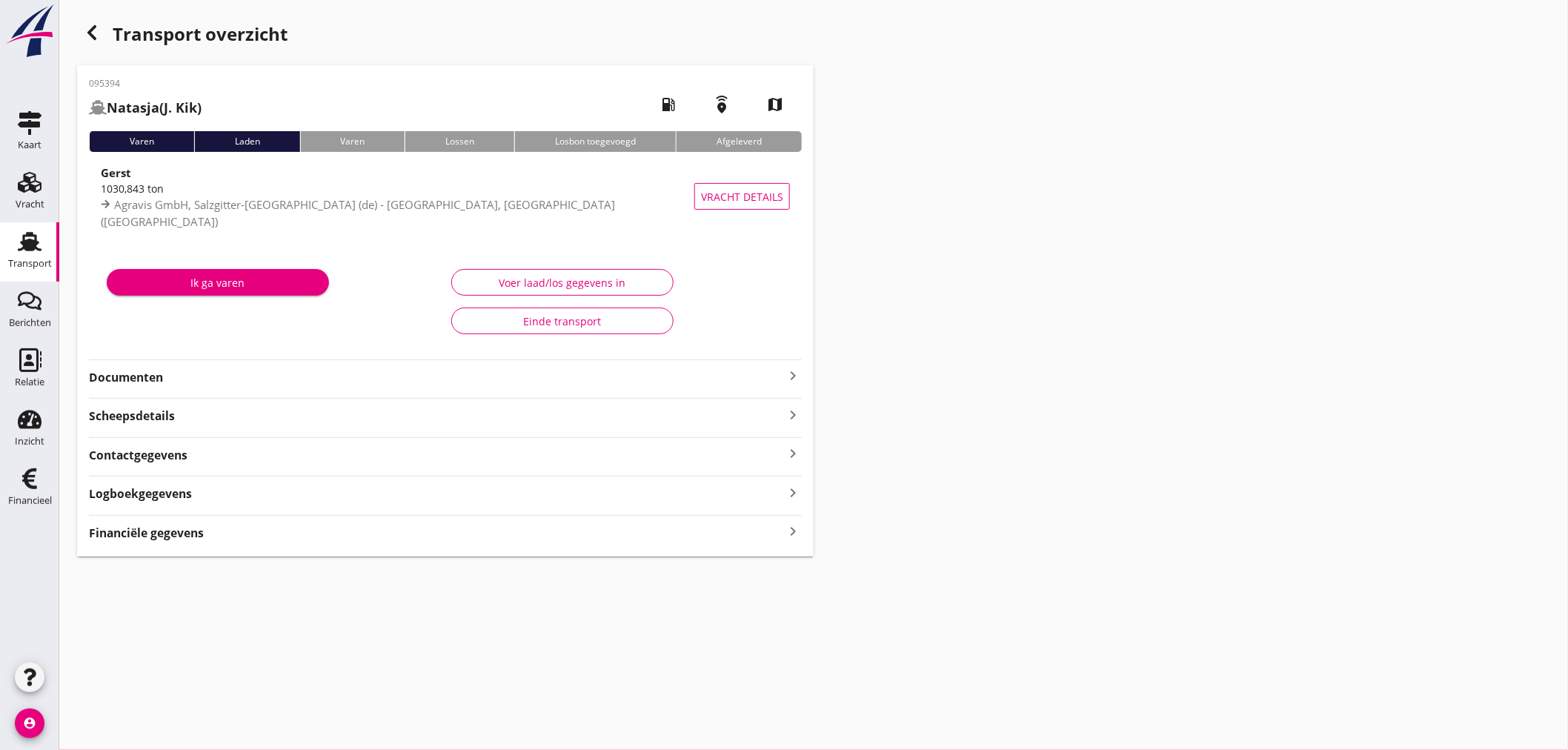
click at [790, 367] on icon "keyboard_arrow_right" at bounding box center [793, 375] width 17 height 17
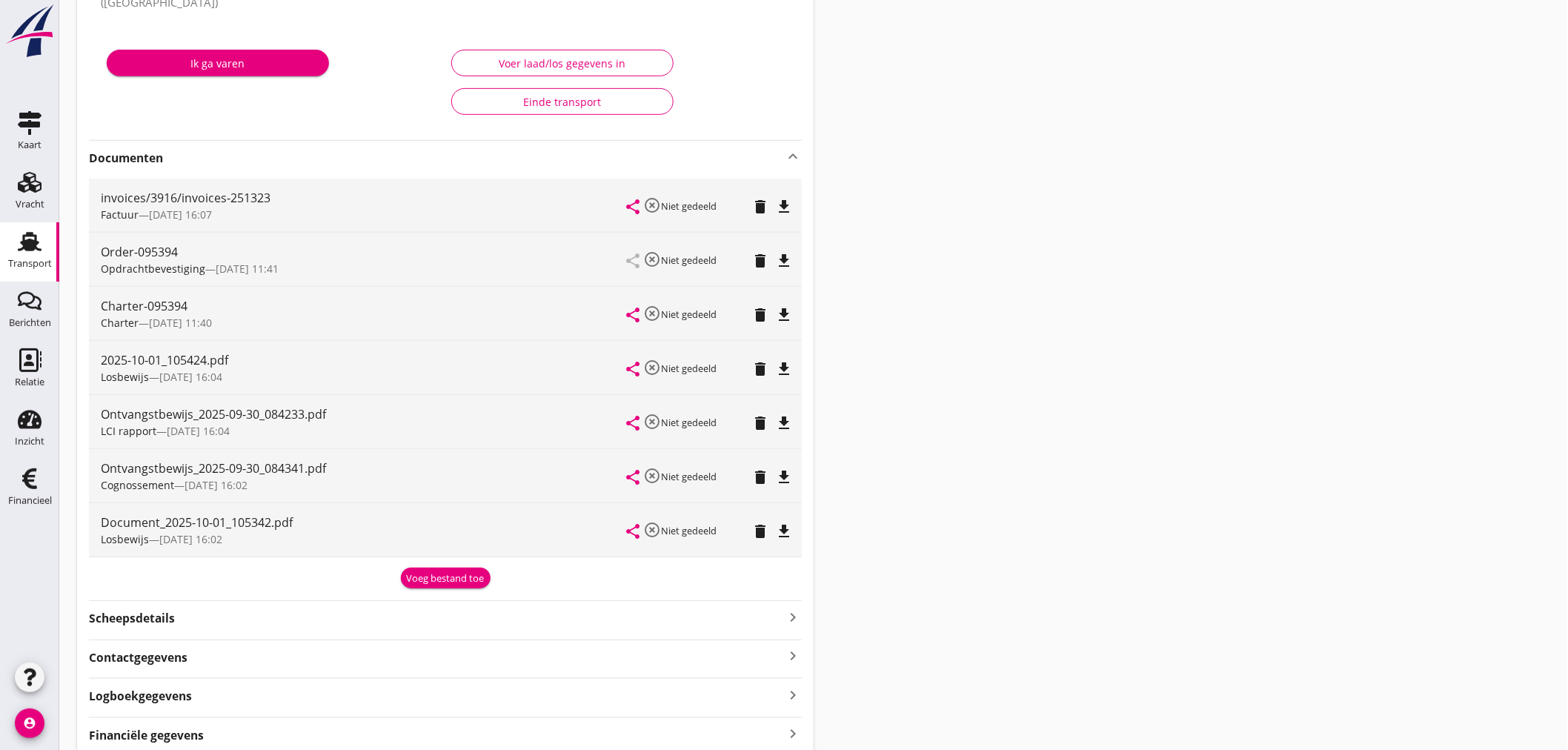
scroll to position [282, 0]
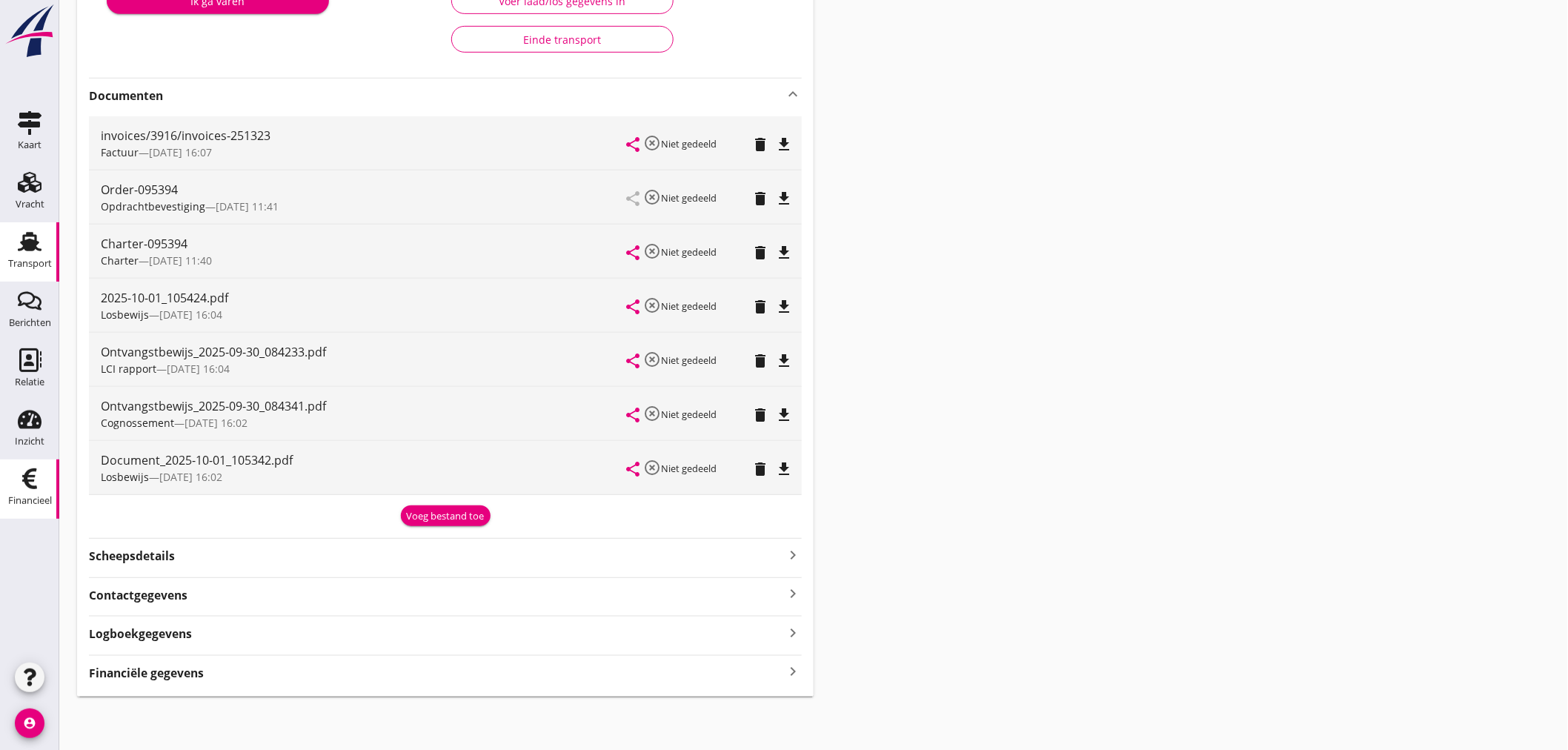
click at [45, 487] on div "Financieel" at bounding box center [29, 478] width 36 height 24
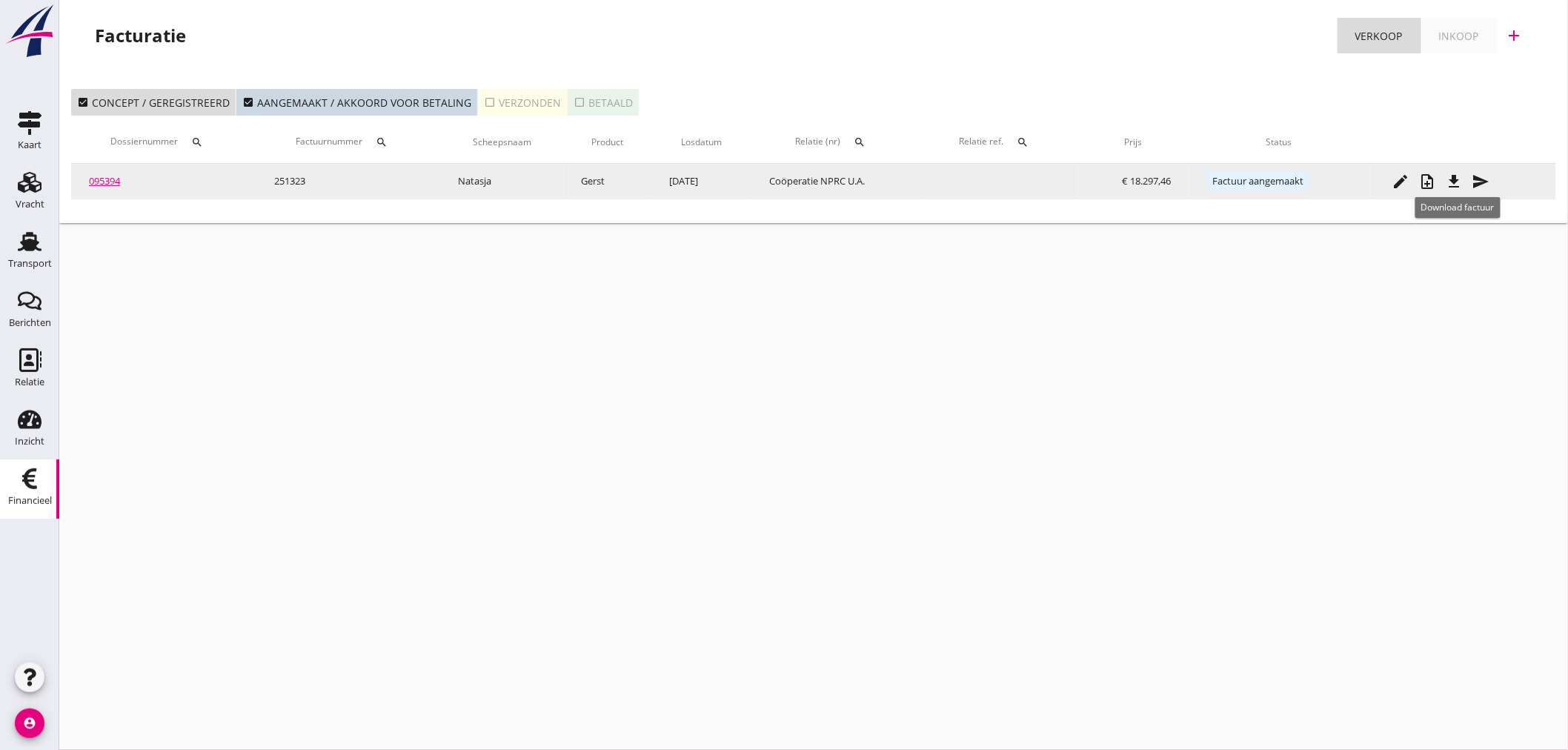
click at [1464, 184] on icon "file_download" at bounding box center [1454, 181] width 17 height 17
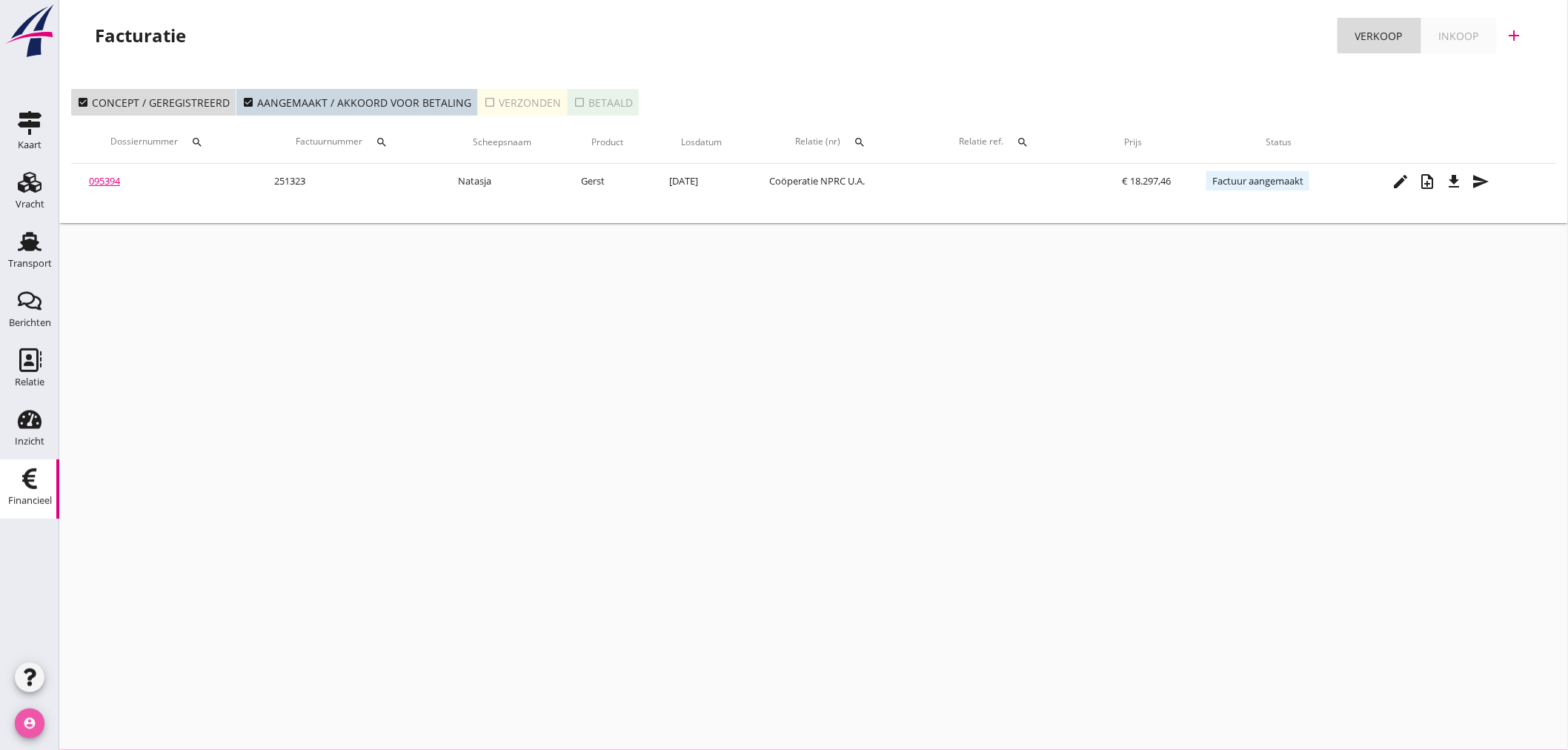
drag, startPoint x: 30, startPoint y: 728, endPoint x: 66, endPoint y: 711, distance: 39.8
click at [41, 723] on icon "account_circle" at bounding box center [30, 723] width 30 height 30
drag, startPoint x: 813, startPoint y: 559, endPoint x: 821, endPoint y: 558, distance: 8.1
click at [820, 559] on div "cancel You are impersonating another user. Facturatie Verkoop Inkoop add check_…" at bounding box center [813, 375] width 1509 height 750
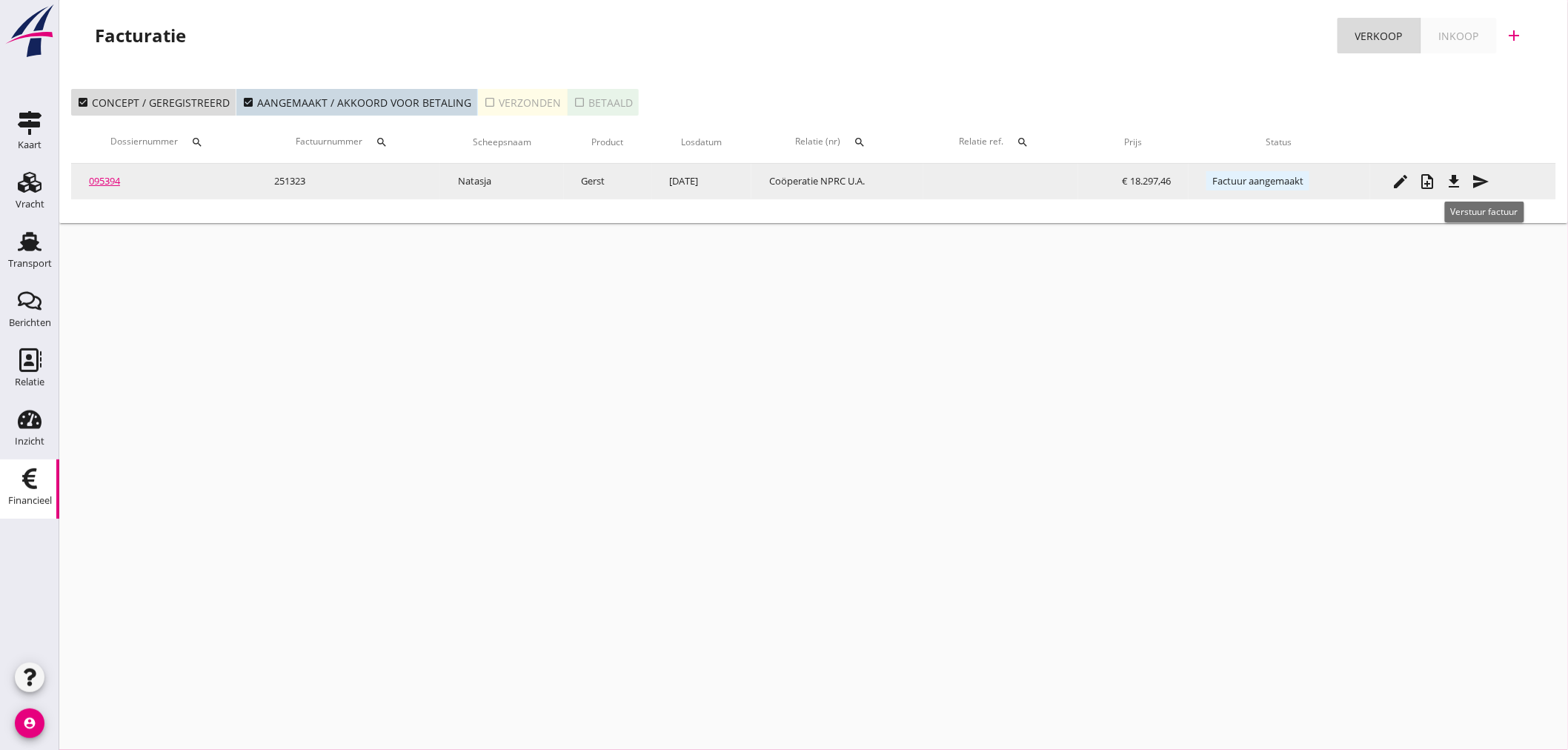
click at [1485, 180] on icon "send" at bounding box center [1481, 181] width 17 height 17
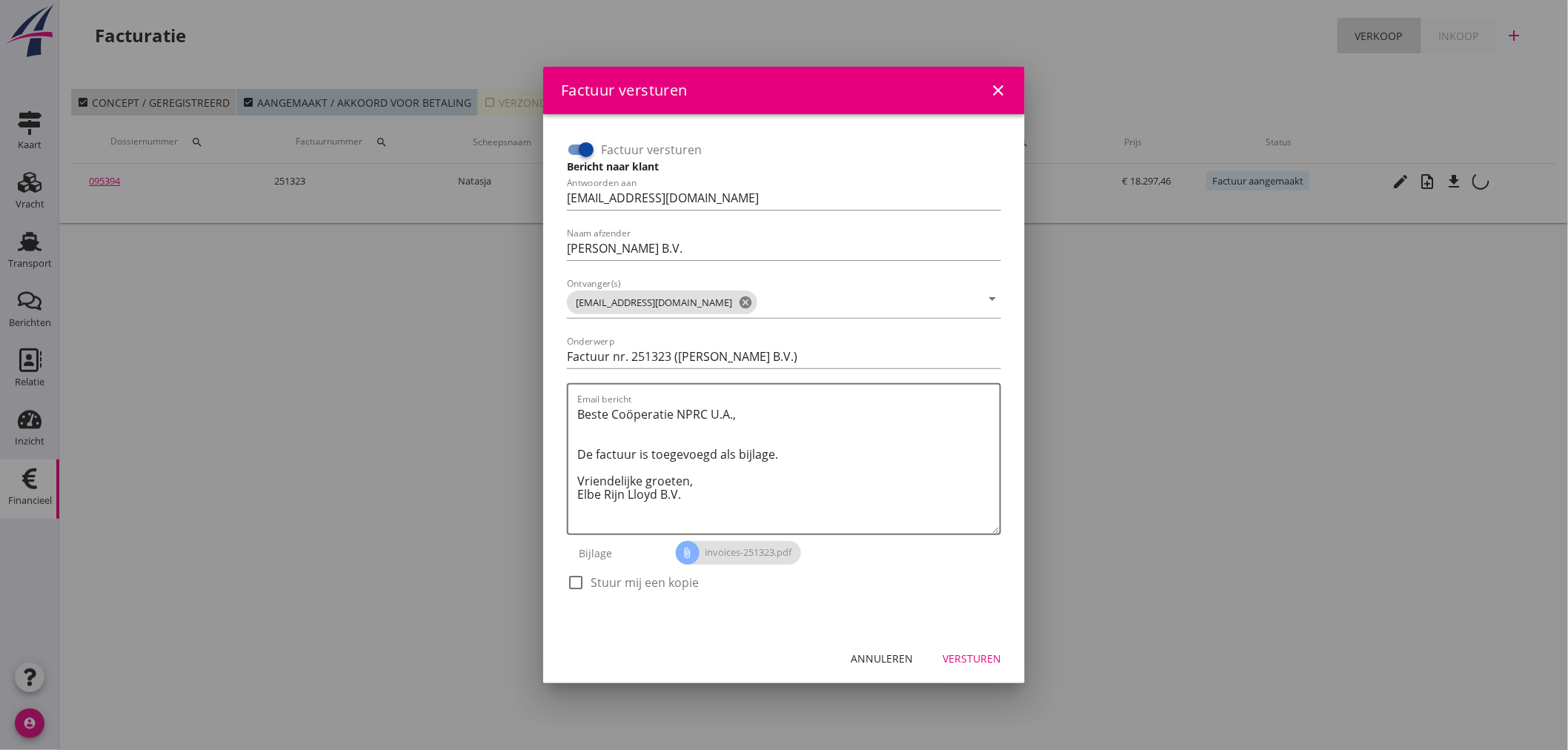
click at [587, 566] on div "Bijlage" at bounding box center [621, 552] width 109 height 36
click at [587, 580] on div at bounding box center [576, 582] width 25 height 25
checkbox input "true"
click at [978, 654] on div "Versturen" at bounding box center [972, 658] width 58 height 16
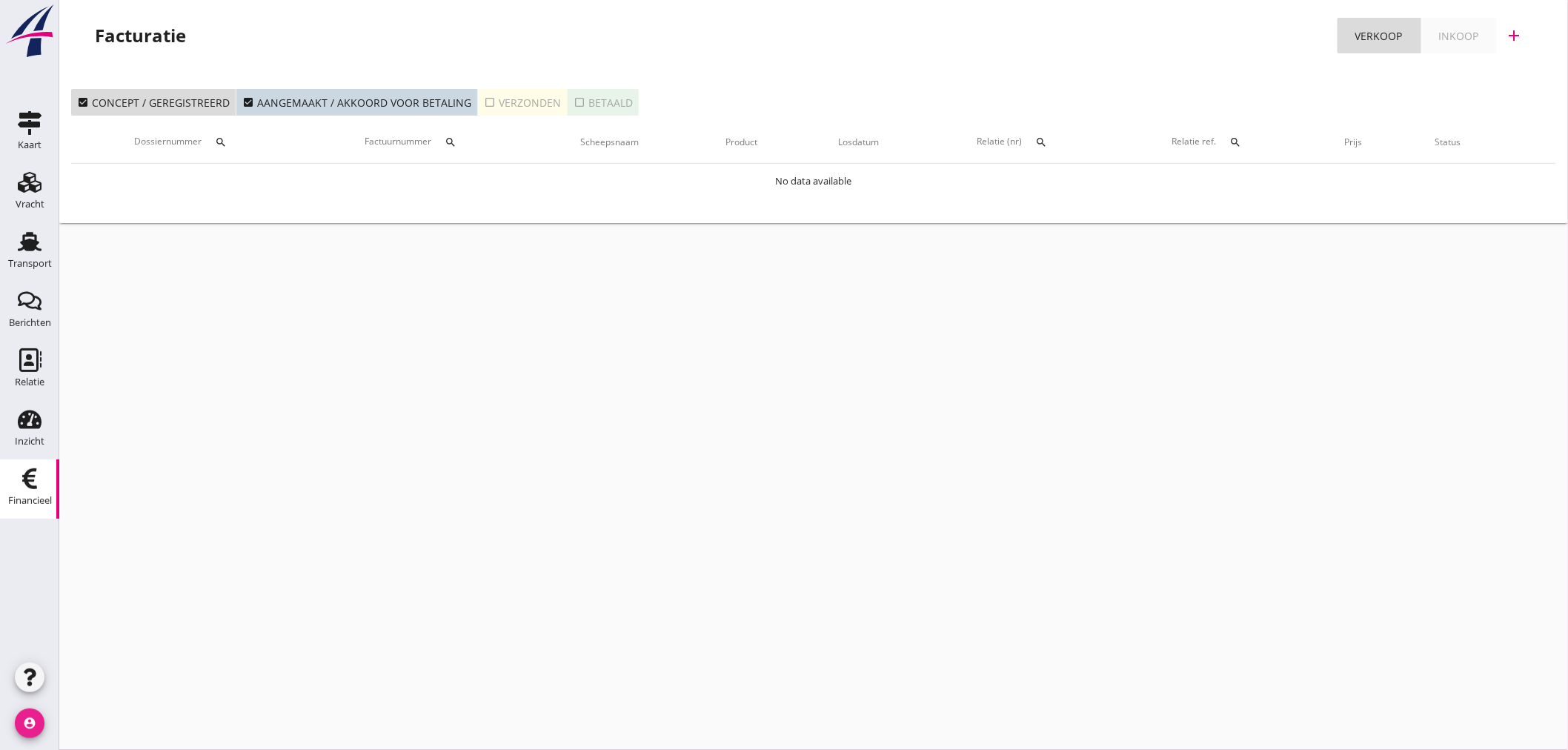
click at [32, 719] on icon "account_circle" at bounding box center [30, 723] width 30 height 30
click at [75, 719] on icon "logout" at bounding box center [64, 718] width 30 height 30
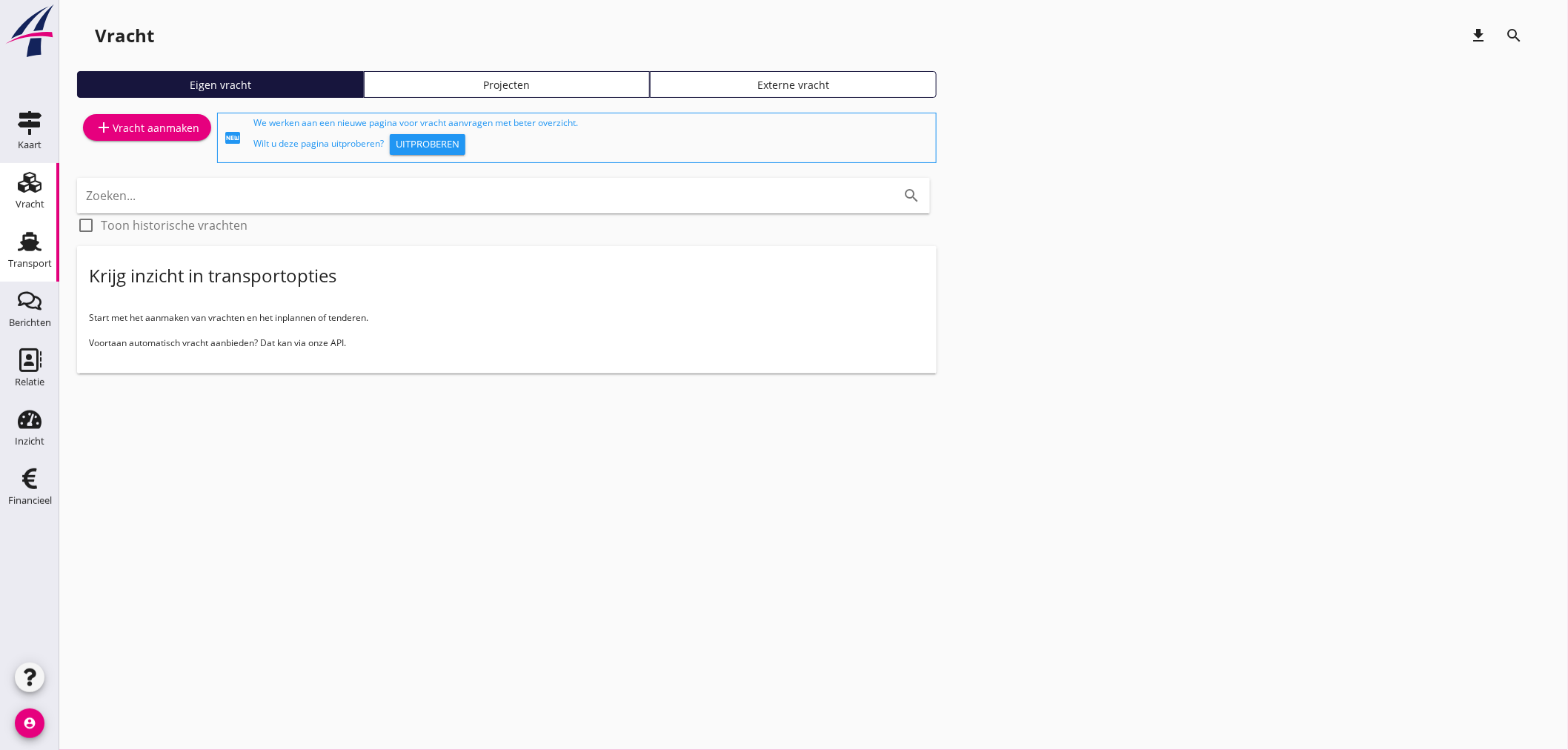
click at [45, 248] on div "Transport" at bounding box center [29, 241] width 36 height 24
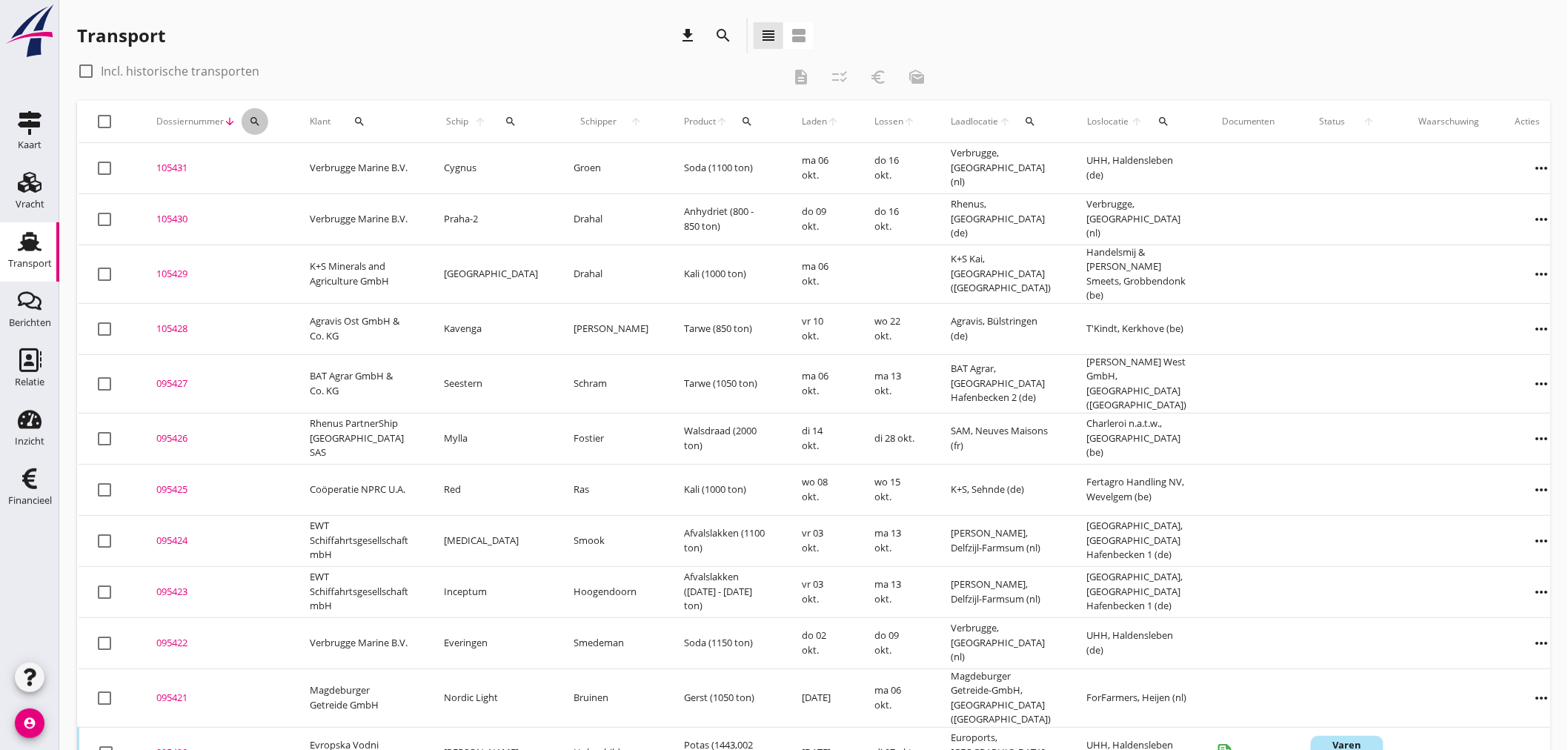
click at [250, 121] on icon "search" at bounding box center [255, 121] width 12 height 12
drag, startPoint x: 271, startPoint y: 168, endPoint x: 280, endPoint y: 165, distance: 9.5
click at [279, 166] on input "Zoeken op dossiernummer..." at bounding box center [324, 164] width 155 height 24
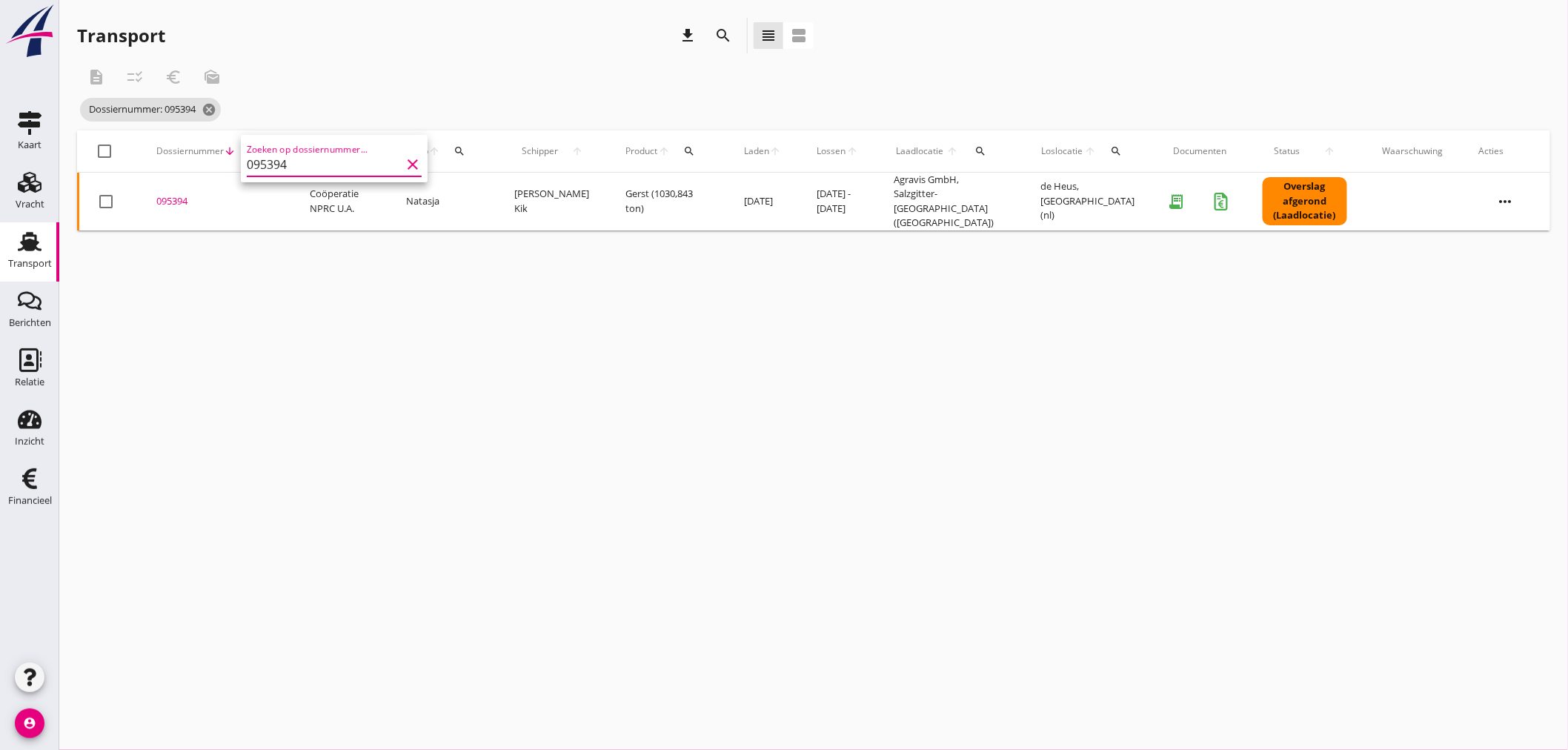
type input "095394"
drag, startPoint x: 182, startPoint y: 195, endPoint x: 185, endPoint y: 216, distance: 21.2
click at [181, 195] on div "095394" at bounding box center [215, 202] width 118 height 15
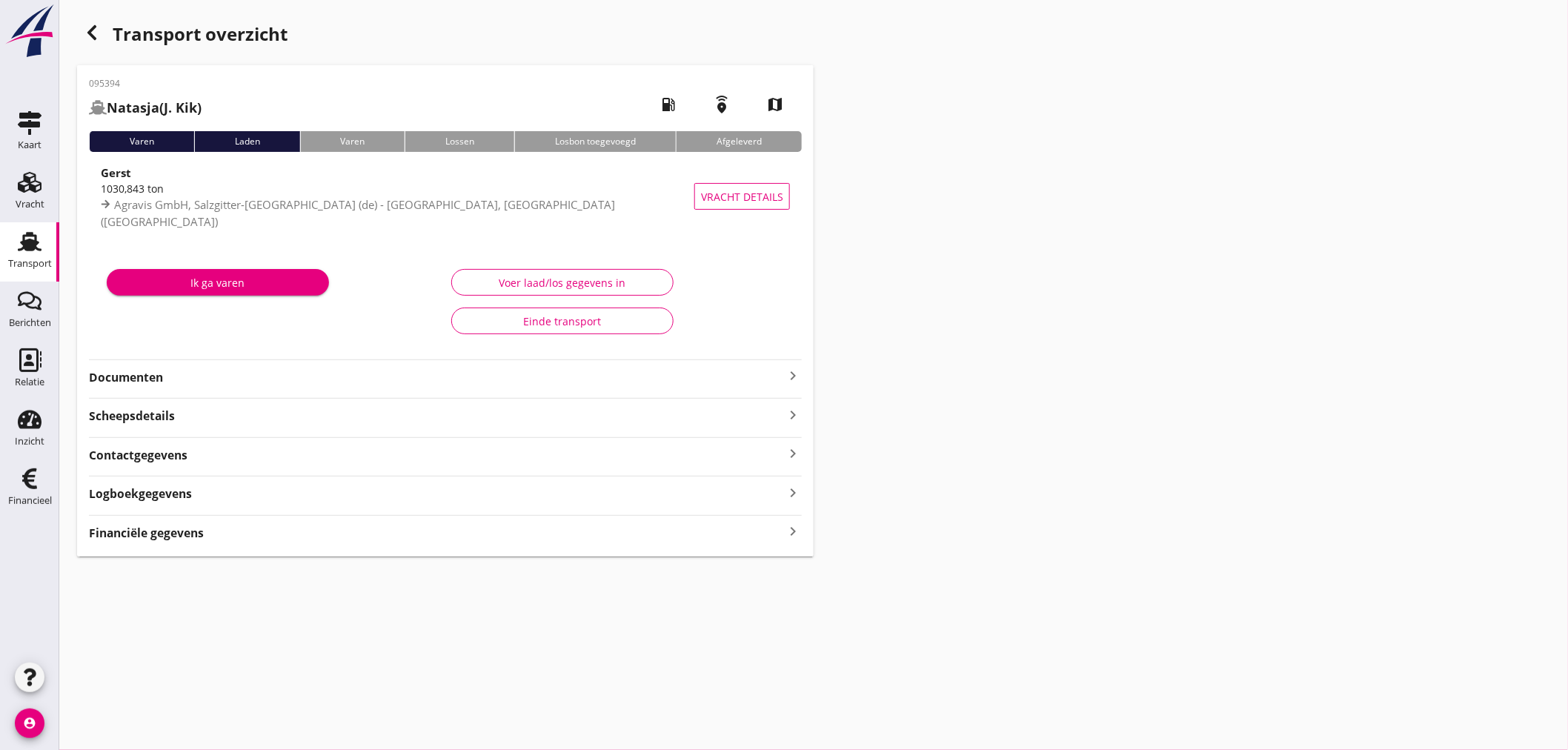
click at [793, 530] on icon "keyboard_arrow_right" at bounding box center [793, 532] width 17 height 20
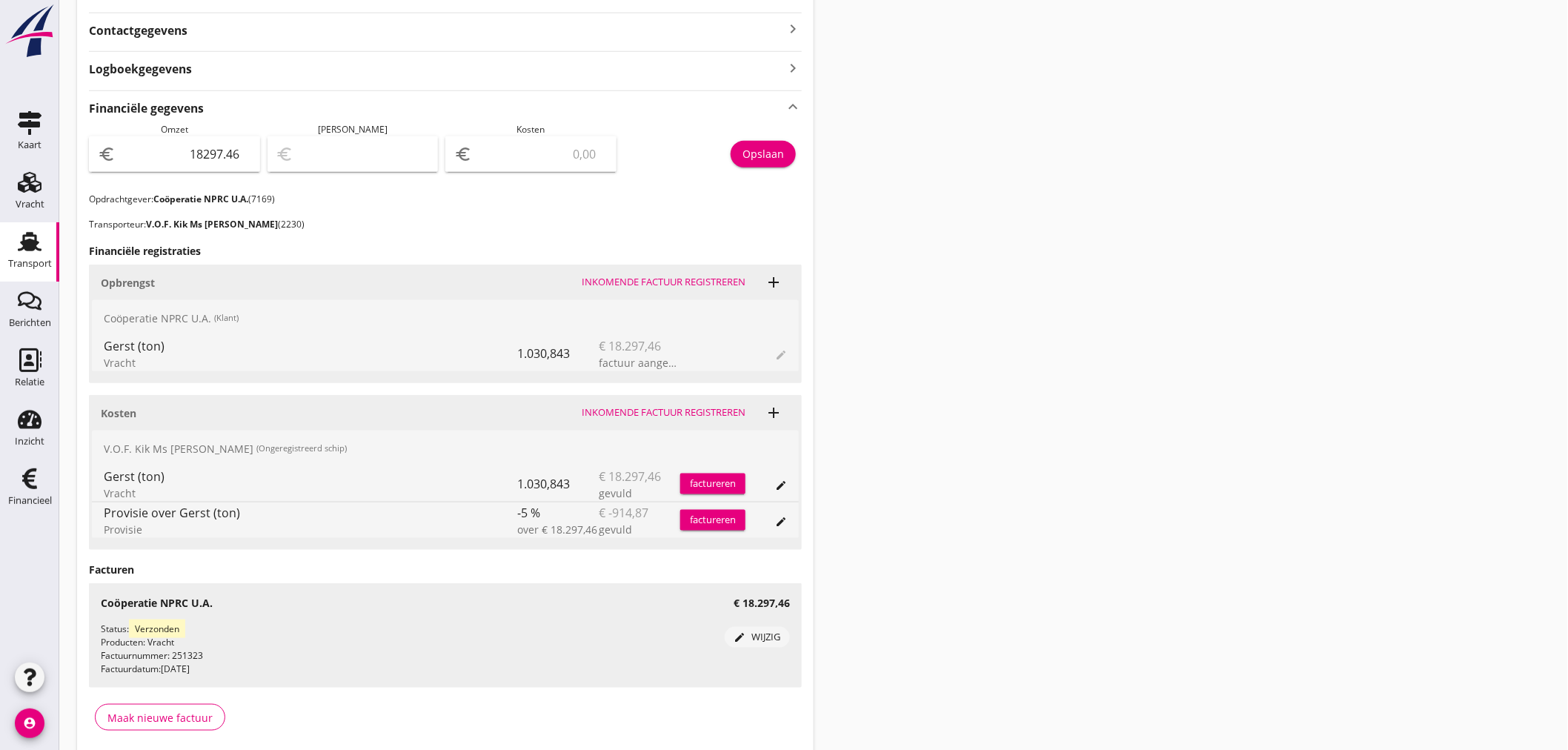
scroll to position [484, 0]
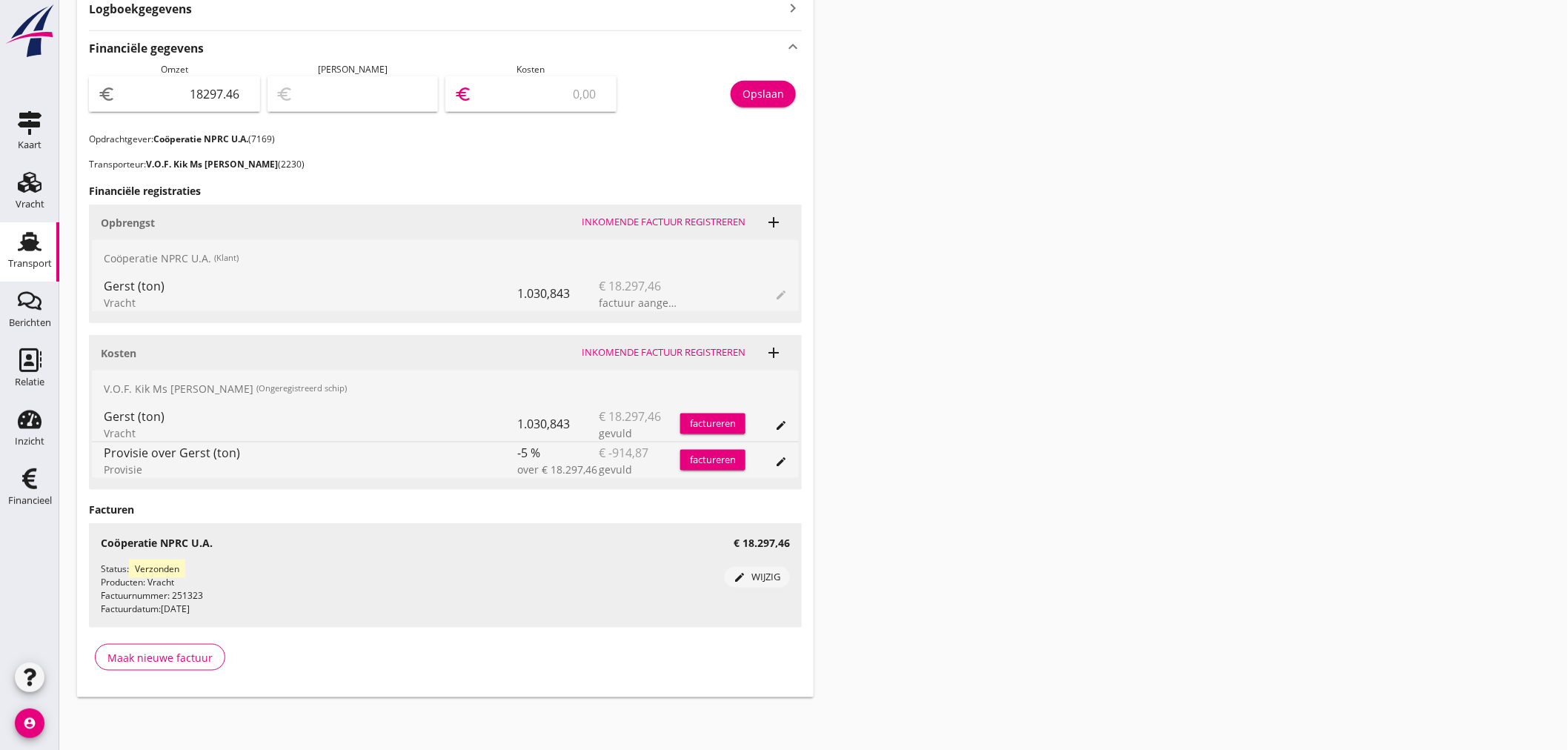
drag, startPoint x: 528, startPoint y: 95, endPoint x: 557, endPoint y: 97, distance: 29.1
click at [538, 97] on input "number" at bounding box center [542, 94] width 133 height 24
type input "18296.46"
type input "1"
type input "18280.46"
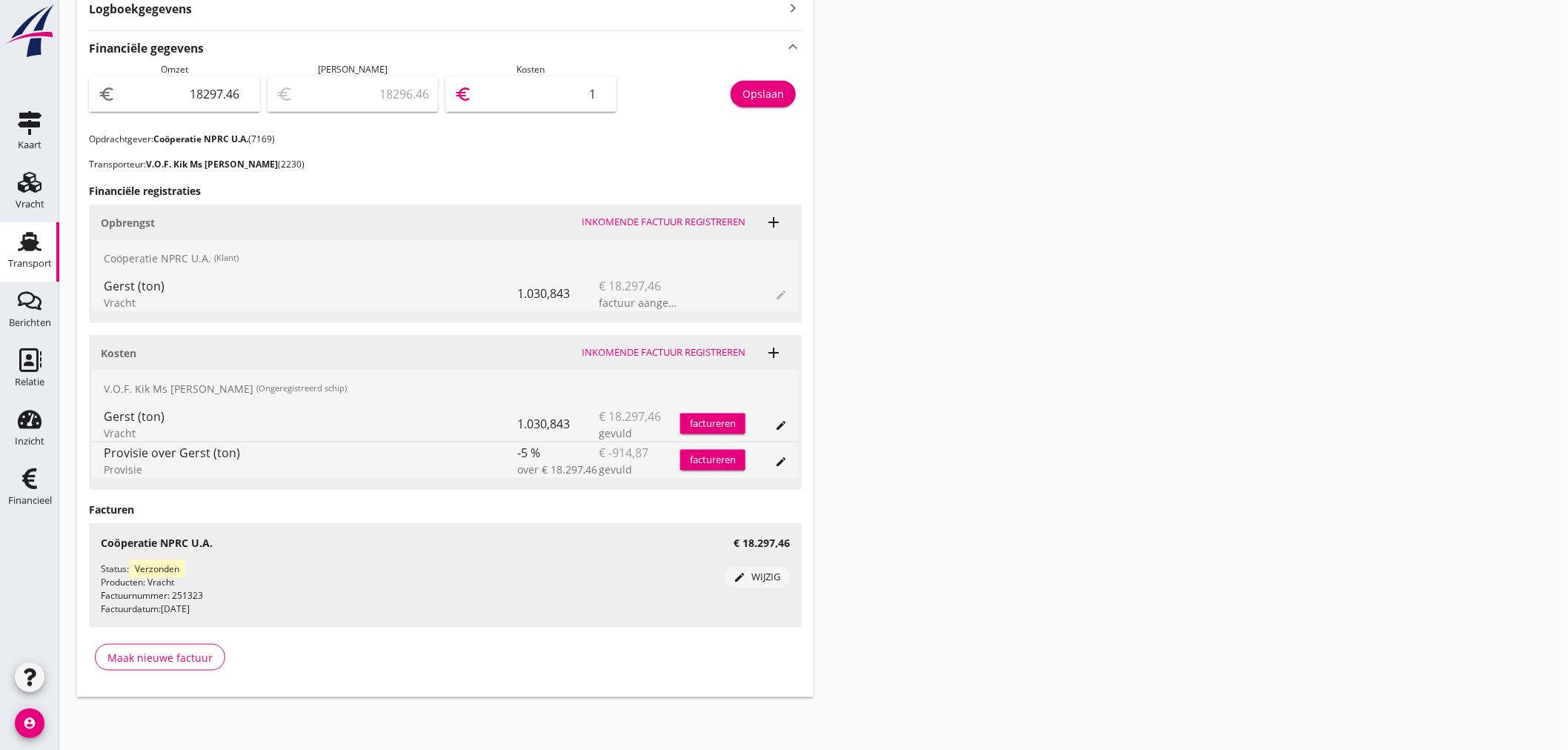
type input "17"
type input "18126.46"
type input "171"
type input "18280.46"
type input "17"
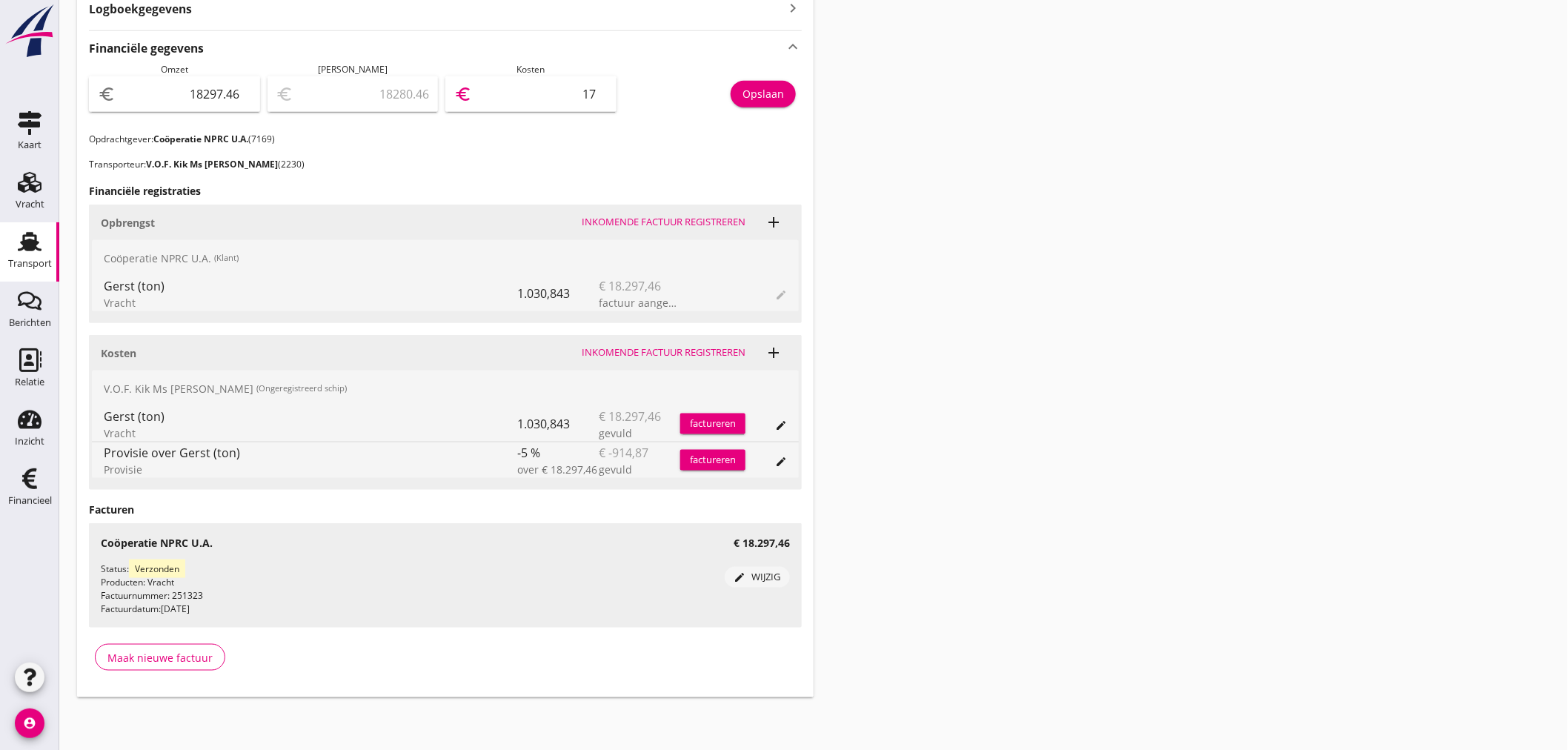
type input "18124.46"
type input "173"
type input "16559.46"
type input "1738"
type input "915.46"
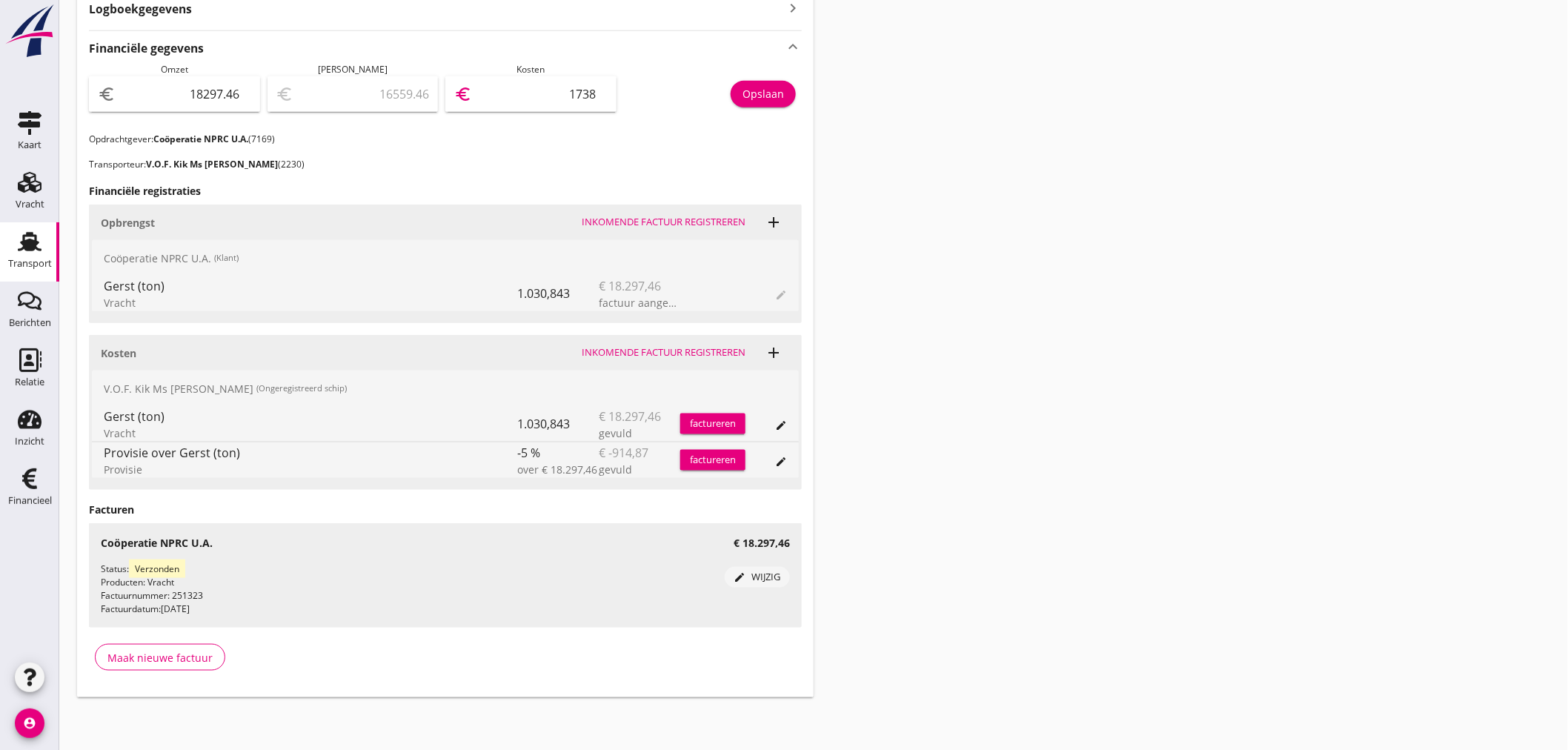
type input "17382"
type input "914.96"
type input "17382.5"
type input "914.87"
type input "17382.59"
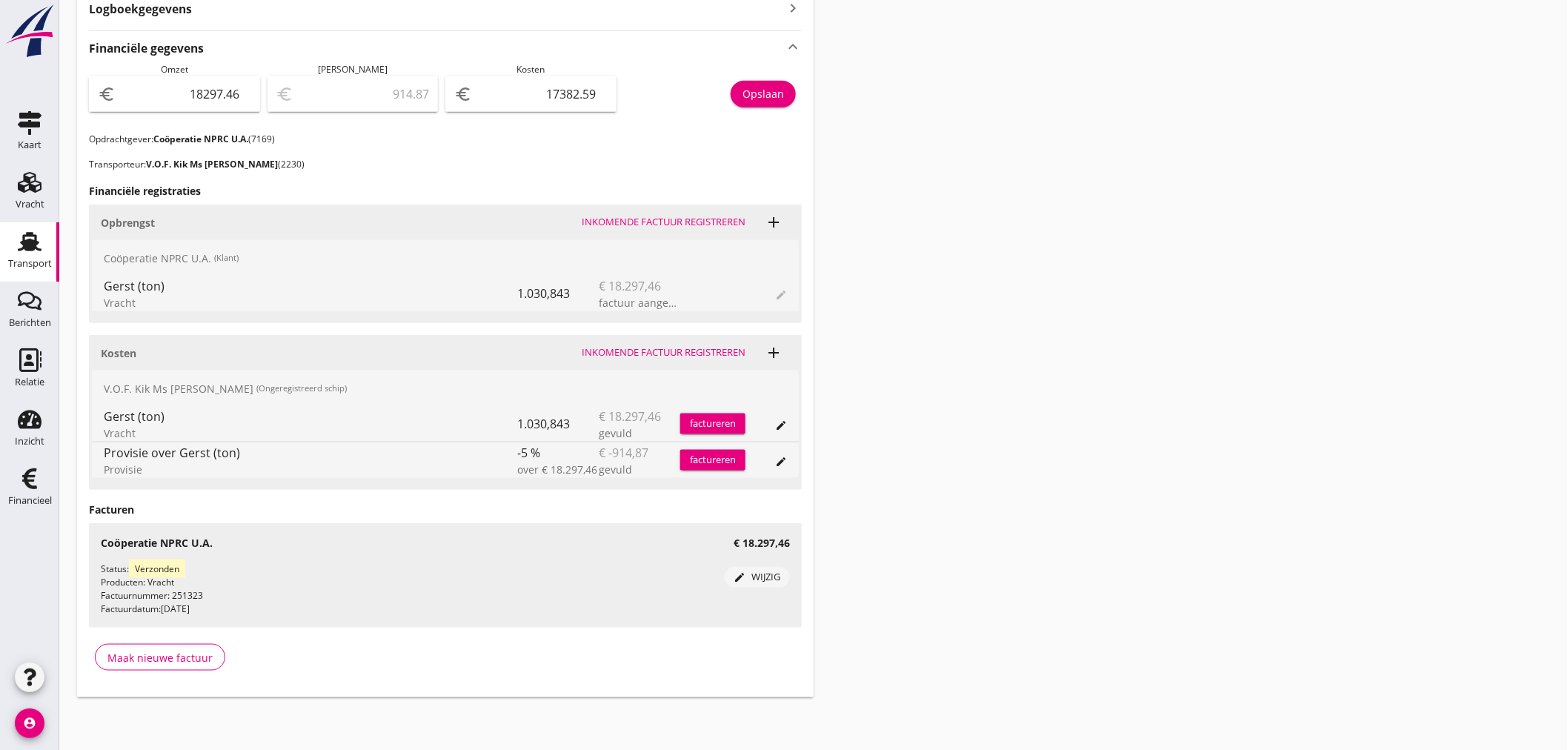
click at [1068, 449] on div "Transport overzicht 095394 Natasja (J. Kik) local_gas_station emergency_share m…" at bounding box center [813, 115] width 1509 height 1199
click at [774, 94] on div "Opslaan" at bounding box center [764, 93] width 42 height 16
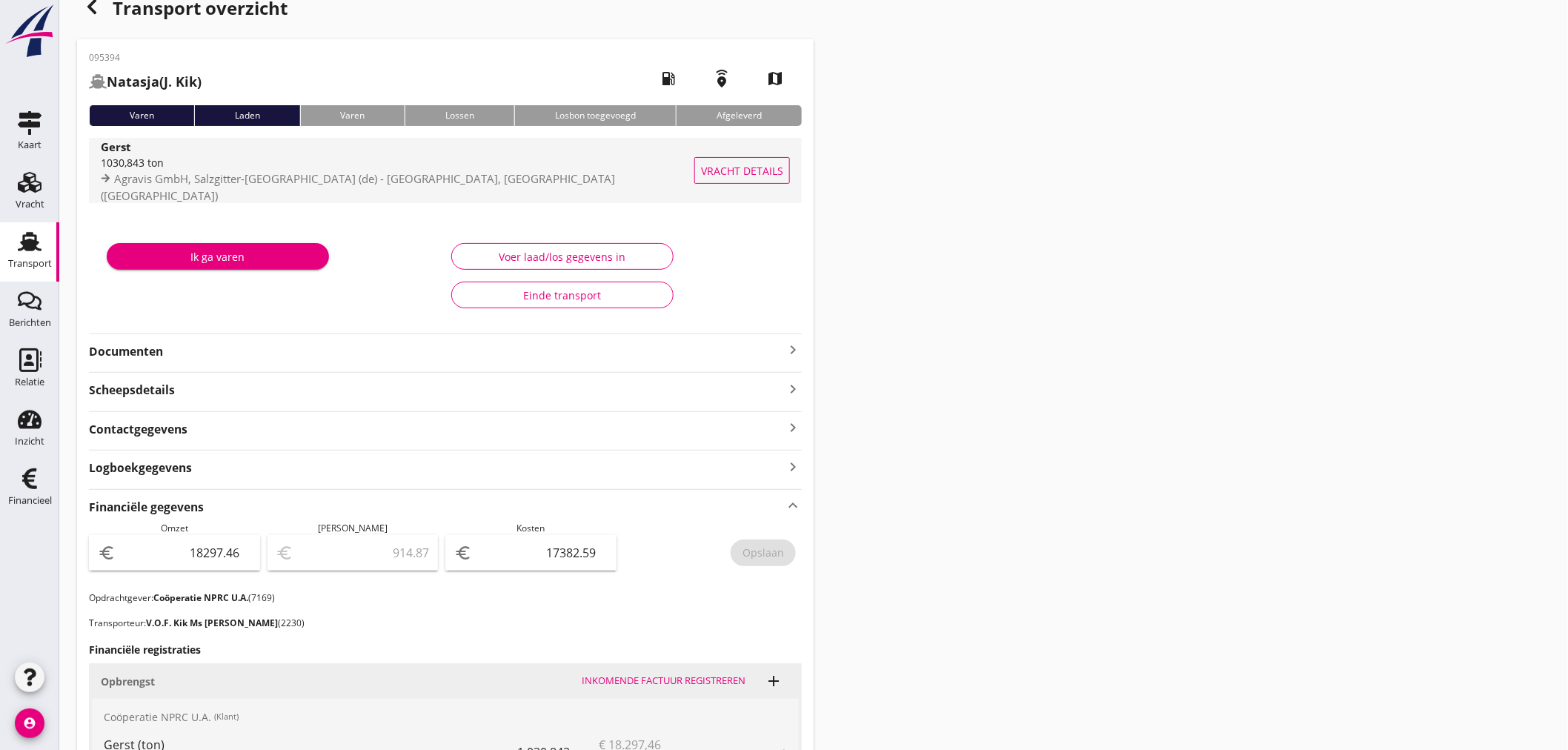
scroll to position [0, 0]
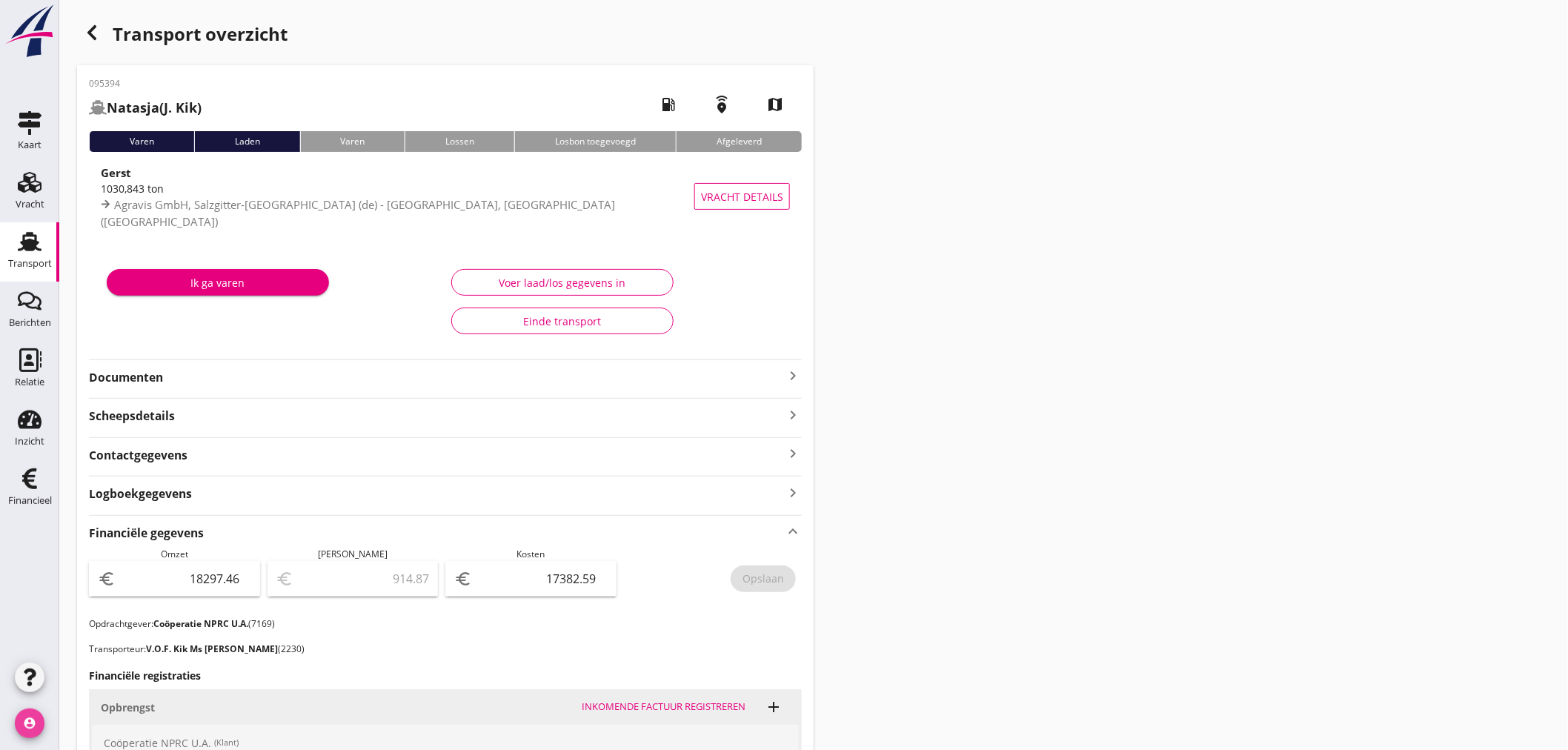
click at [37, 732] on icon "account_circle" at bounding box center [30, 723] width 30 height 30
drag, startPoint x: 106, startPoint y: 717, endPoint x: 351, endPoint y: 709, distance: 245.1
click at [106, 716] on div "Uitloggen" at bounding box center [111, 717] width 63 height 17
